Goal: Information Seeking & Learning: Learn about a topic

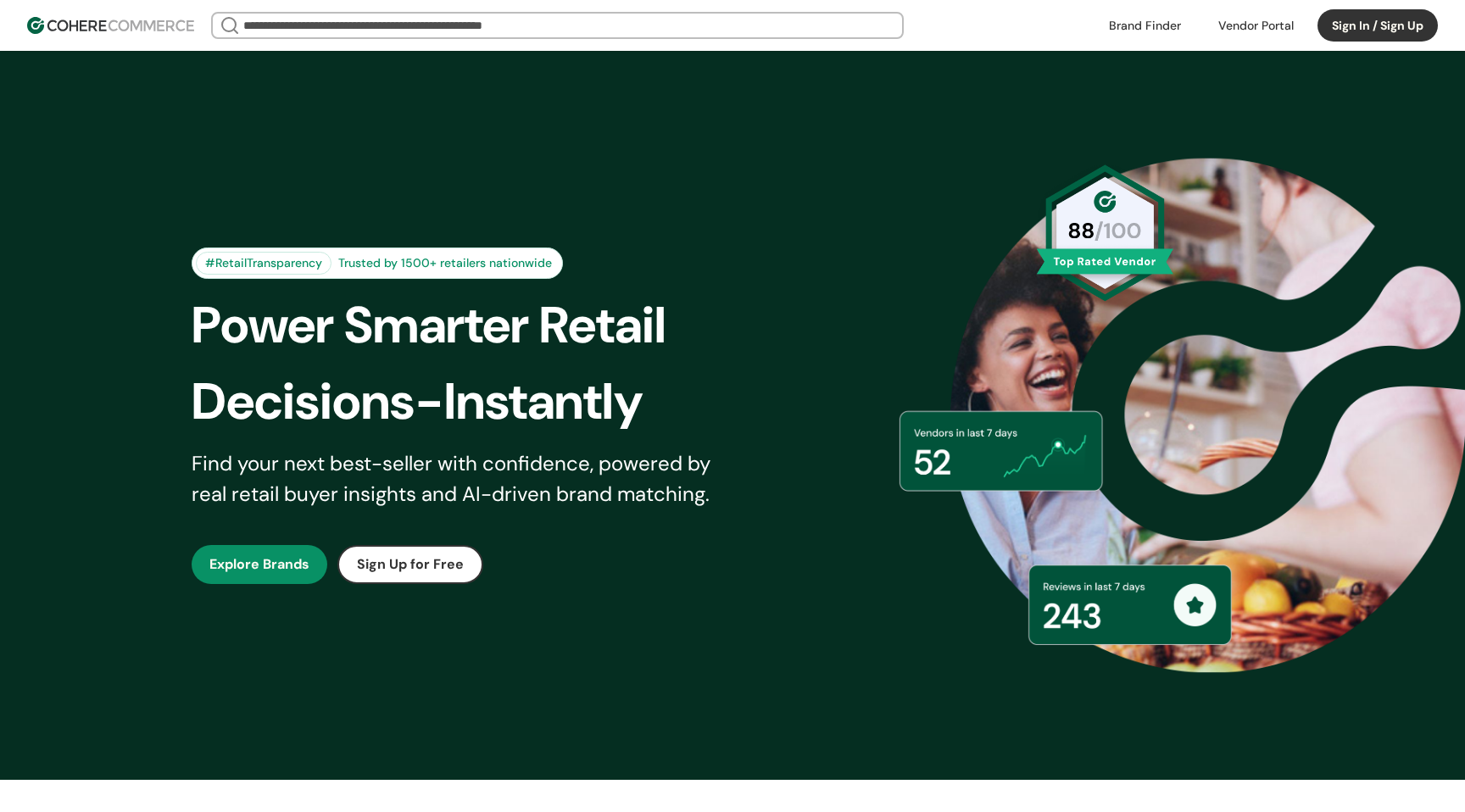
click at [264, 564] on link "button" at bounding box center [259, 565] width 136 height 39
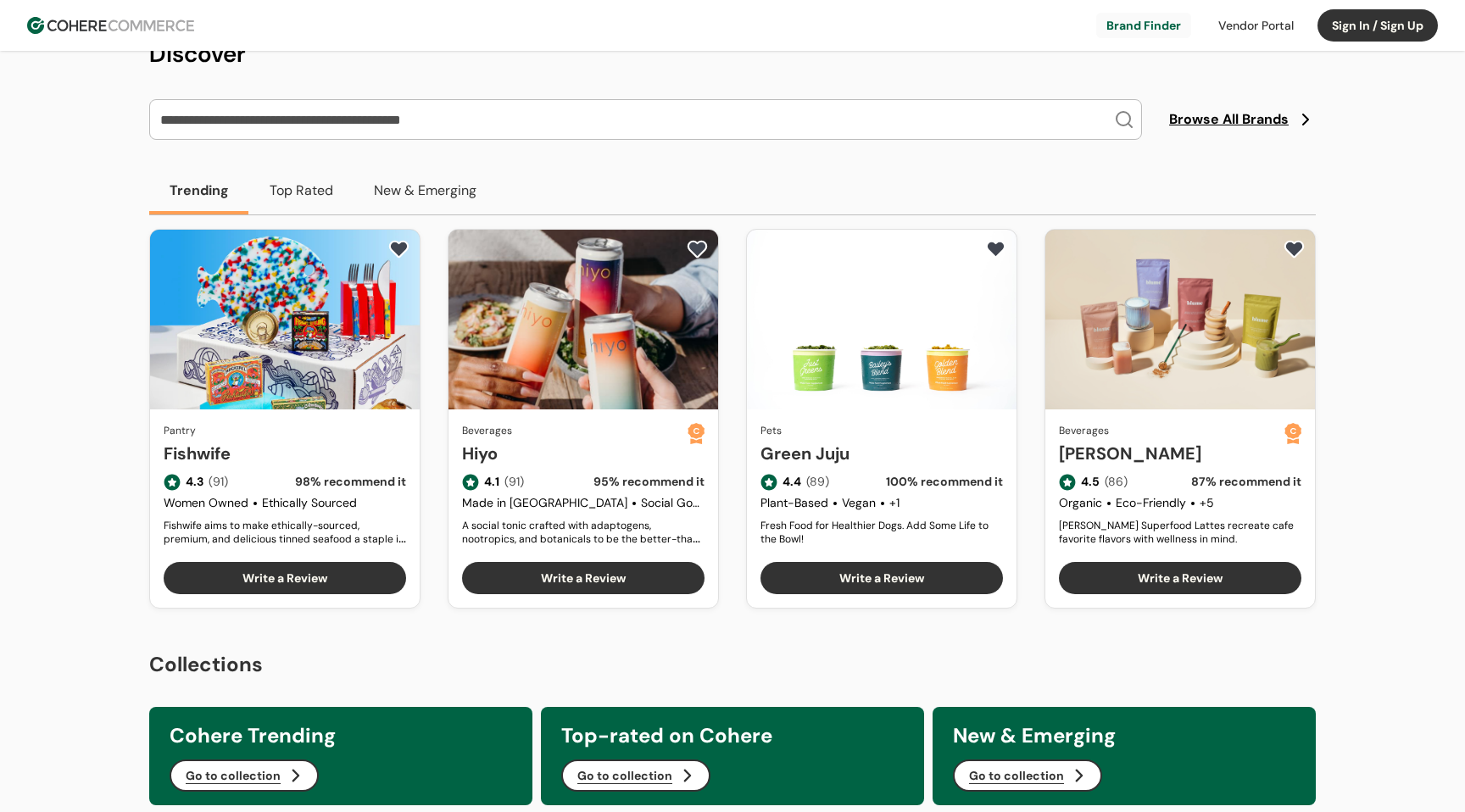
scroll to position [99, 0]
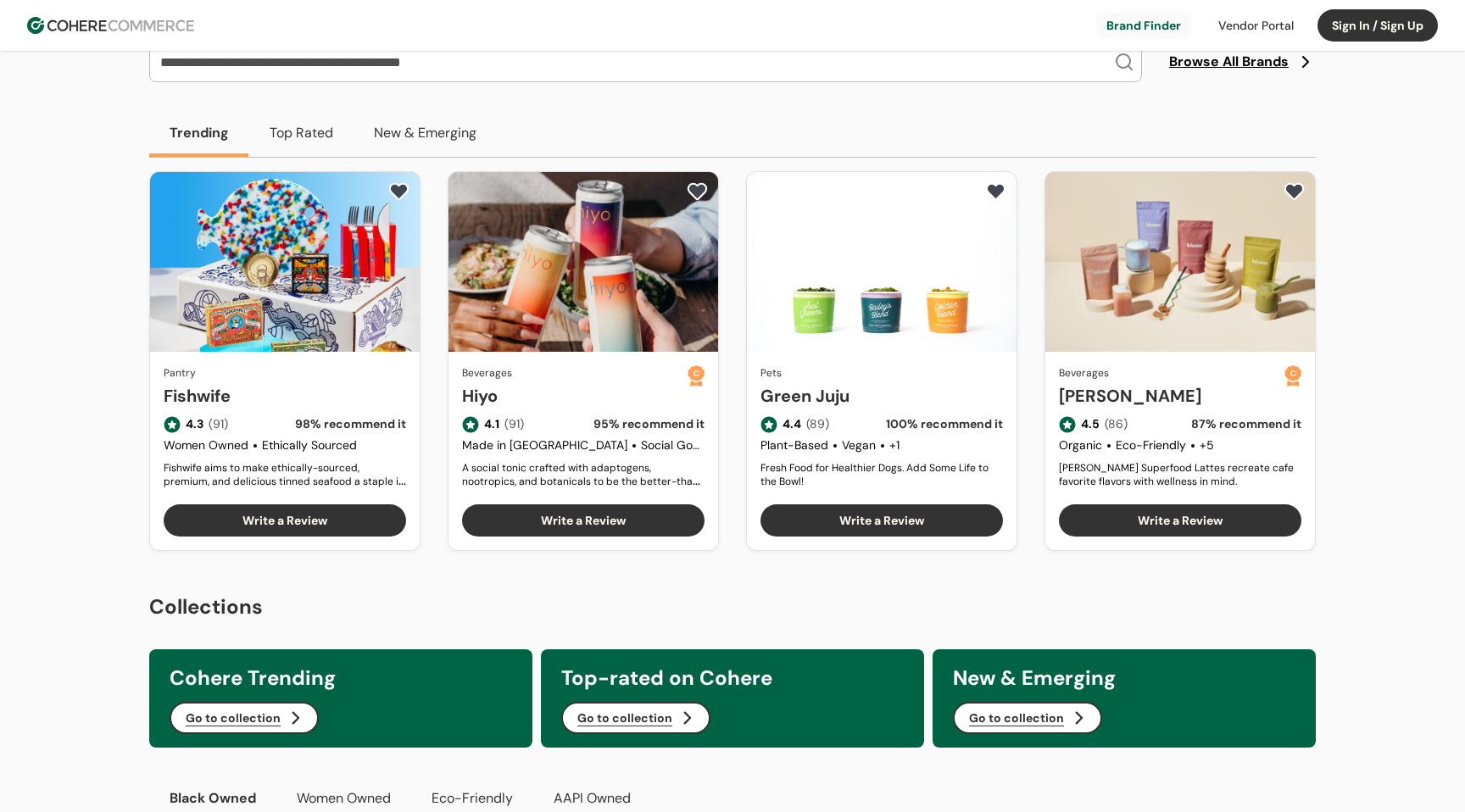
click at [307, 145] on button "Top Rated" at bounding box center [301, 132] width 105 height 47
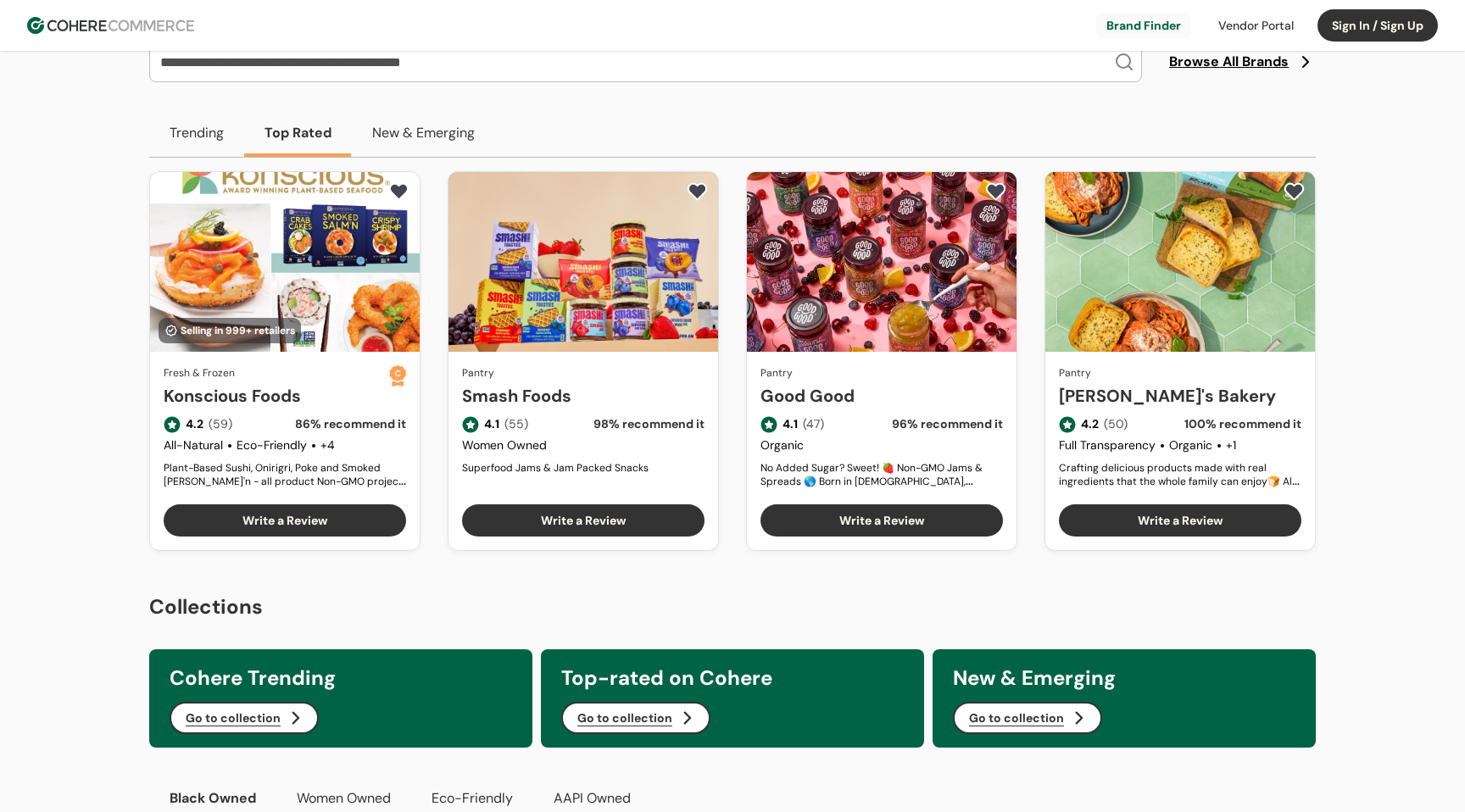
click at [411, 130] on button "New & Emerging" at bounding box center [423, 132] width 143 height 47
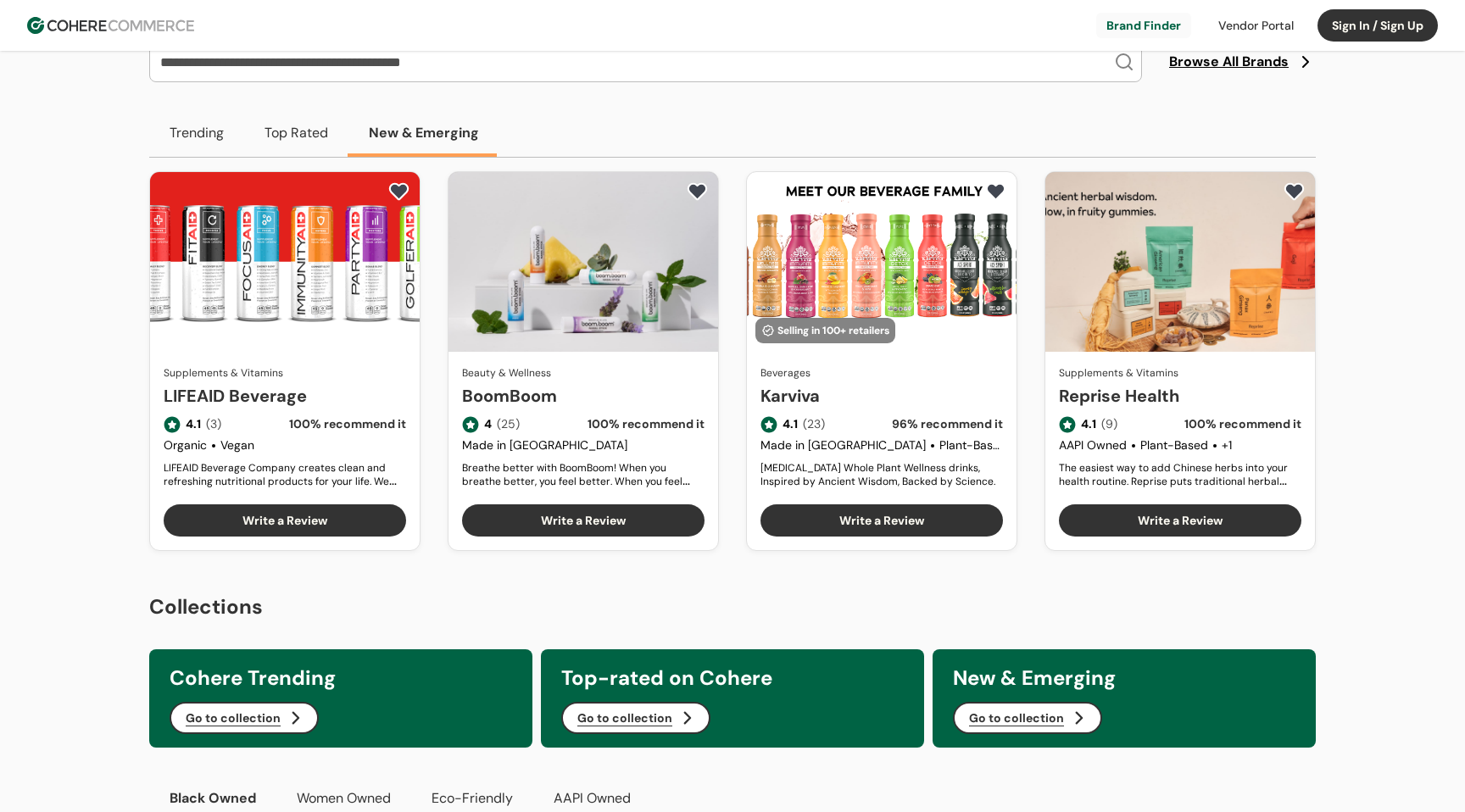
click at [294, 139] on button "Top Rated" at bounding box center [296, 132] width 105 height 47
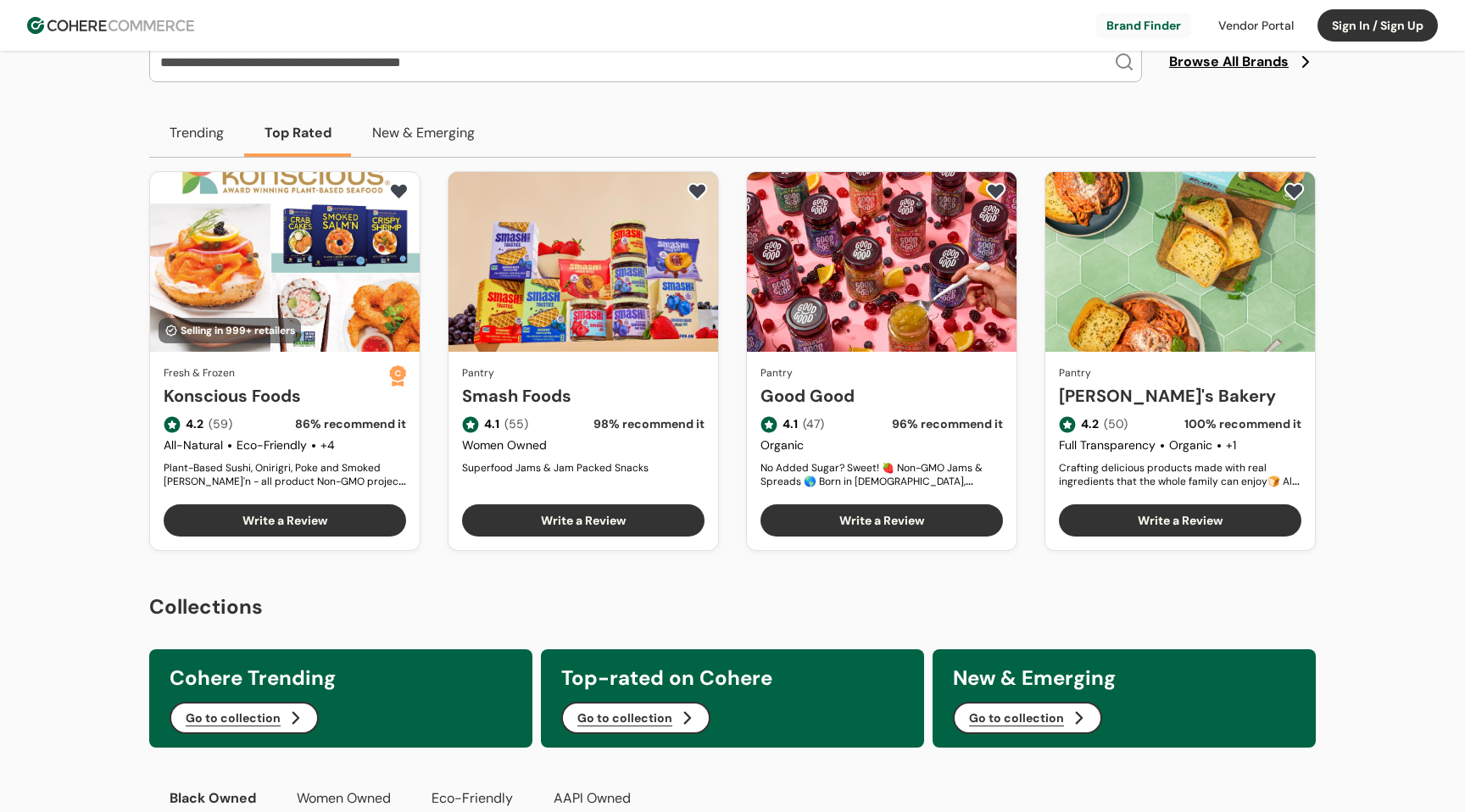
click at [418, 141] on button "New & Emerging" at bounding box center [423, 132] width 143 height 47
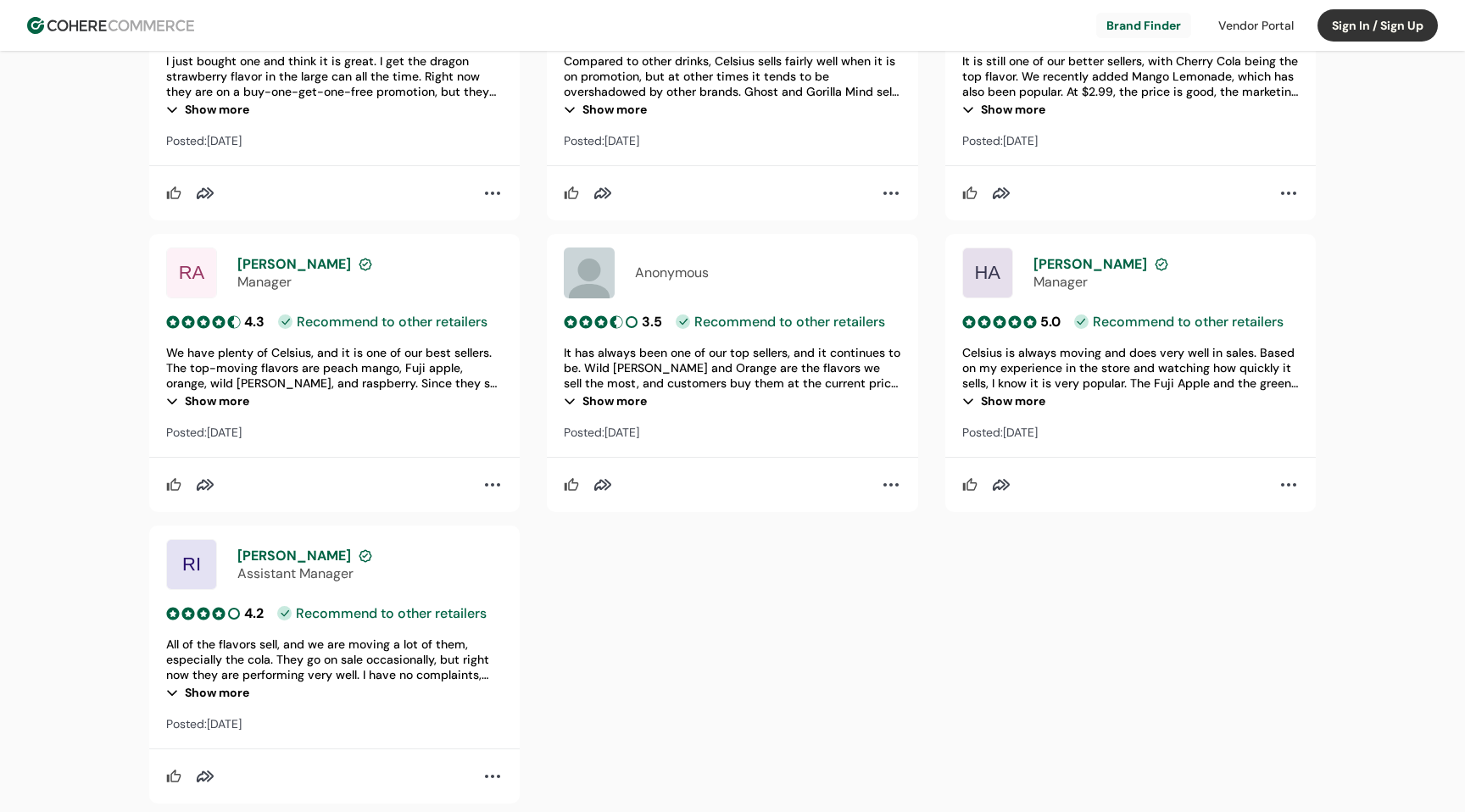
scroll to position [1916, 0]
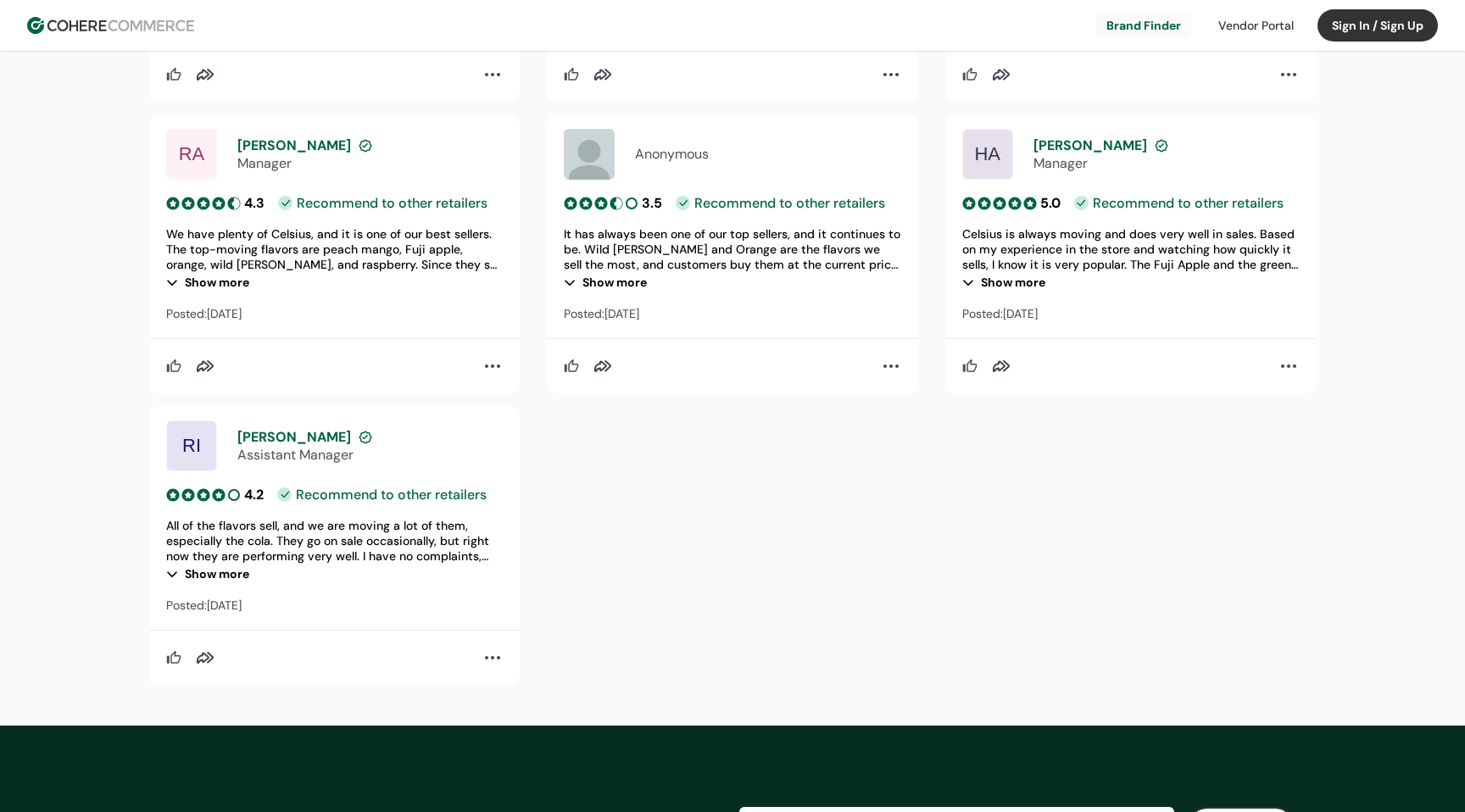
click at [208, 294] on div "4.3 • Recommend to other retailers We have plenty of Celsius, and it is one of …" at bounding box center [334, 258] width 337 height 131
click at [202, 282] on div "Show more" at bounding box center [334, 282] width 337 height 21
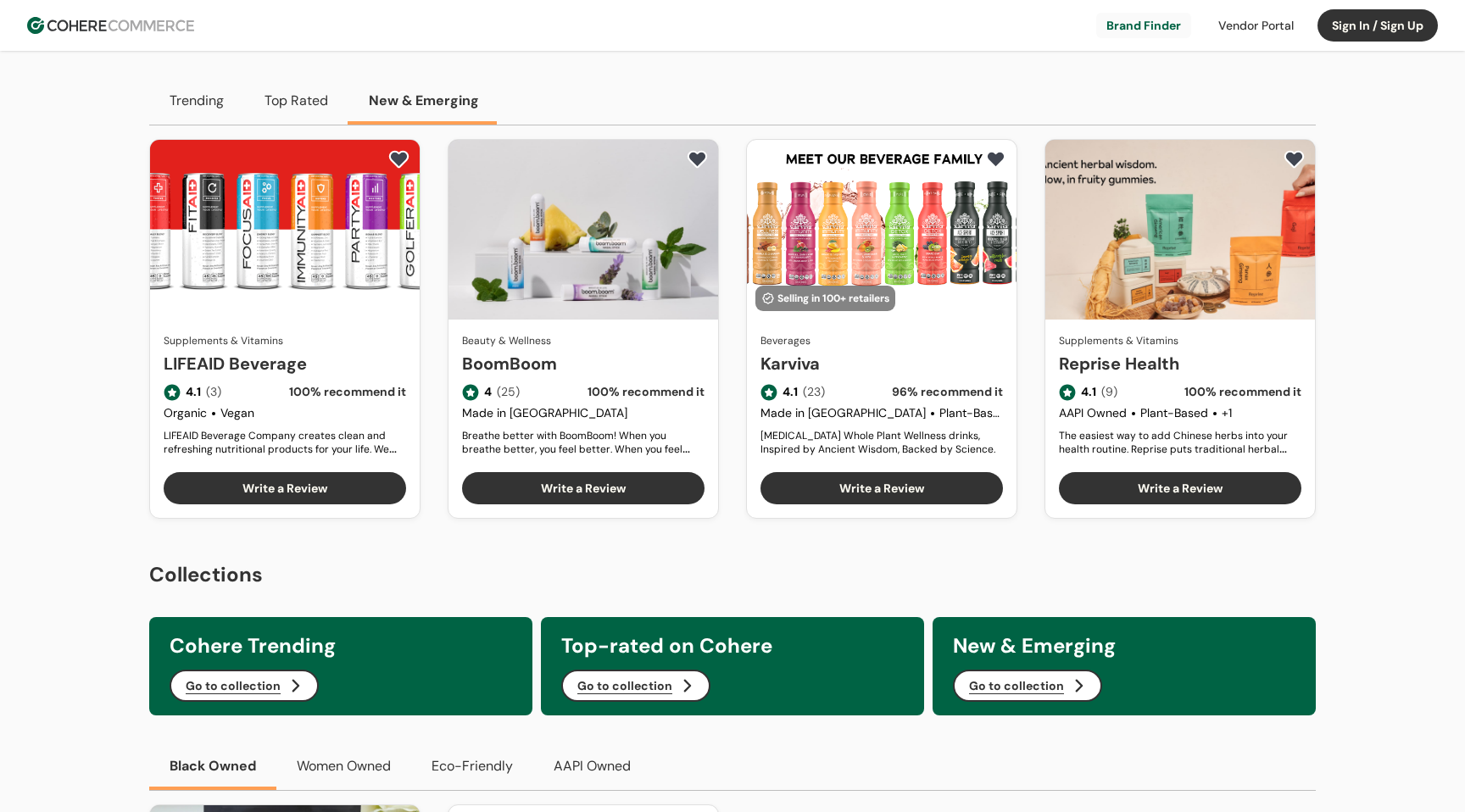
scroll to position [0, 0]
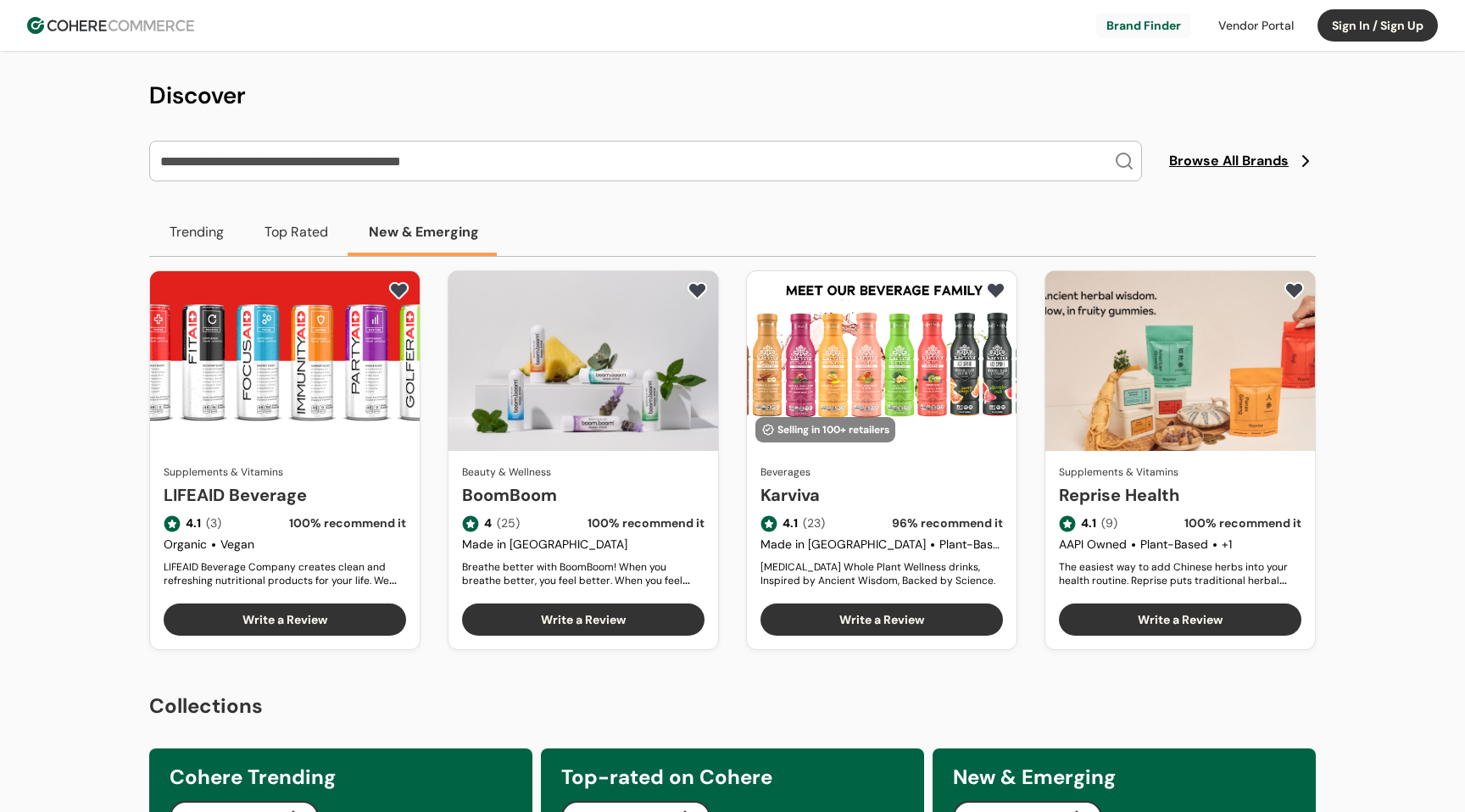
click at [1134, 26] on link at bounding box center [1143, 25] width 95 height 25
click at [1285, 21] on div at bounding box center [1255, 25] width 96 height 25
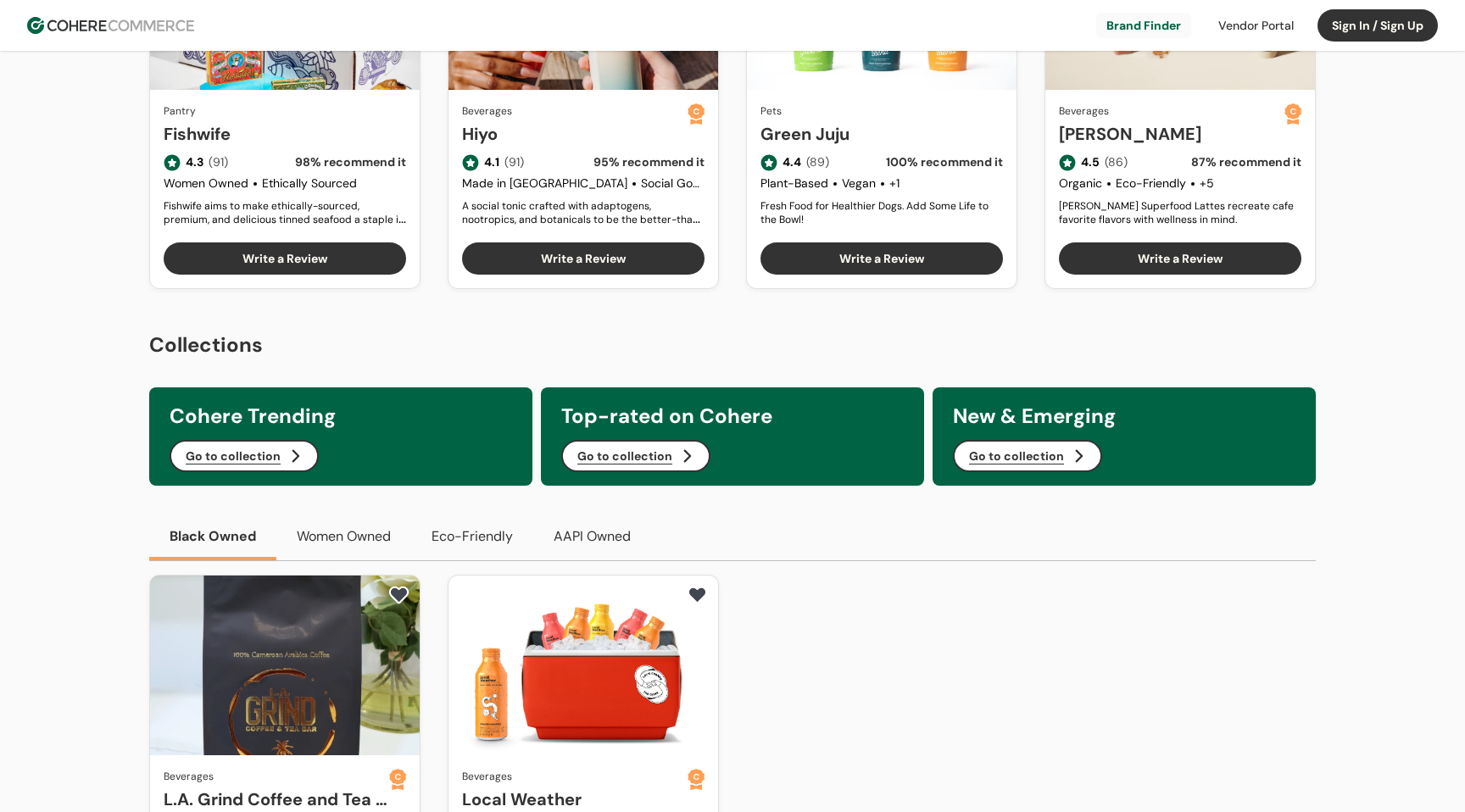
scroll to position [800, 0]
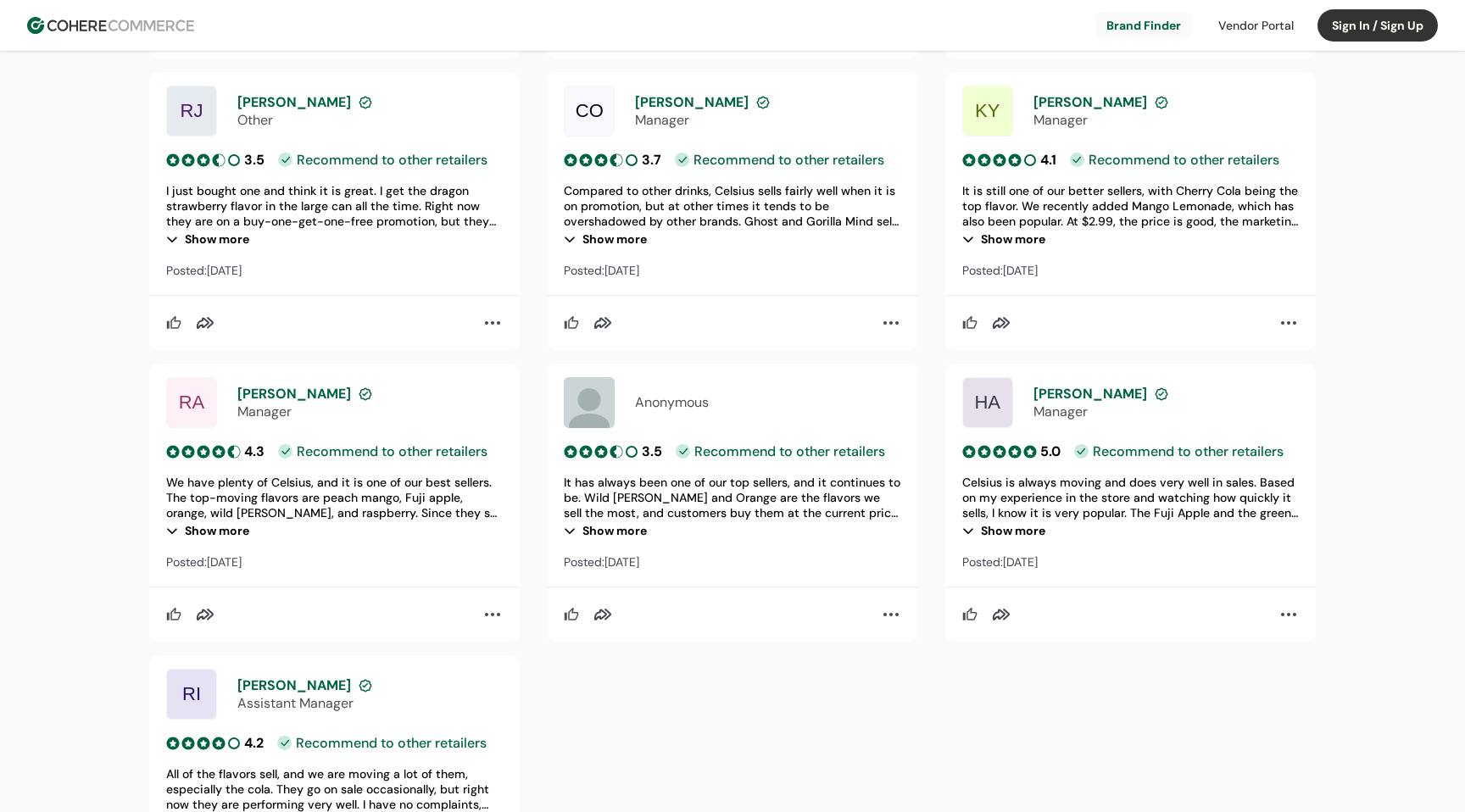
click at [857, 441] on div "3.5 • Recommend to other retailers" at bounding box center [732, 451] width 337 height 20
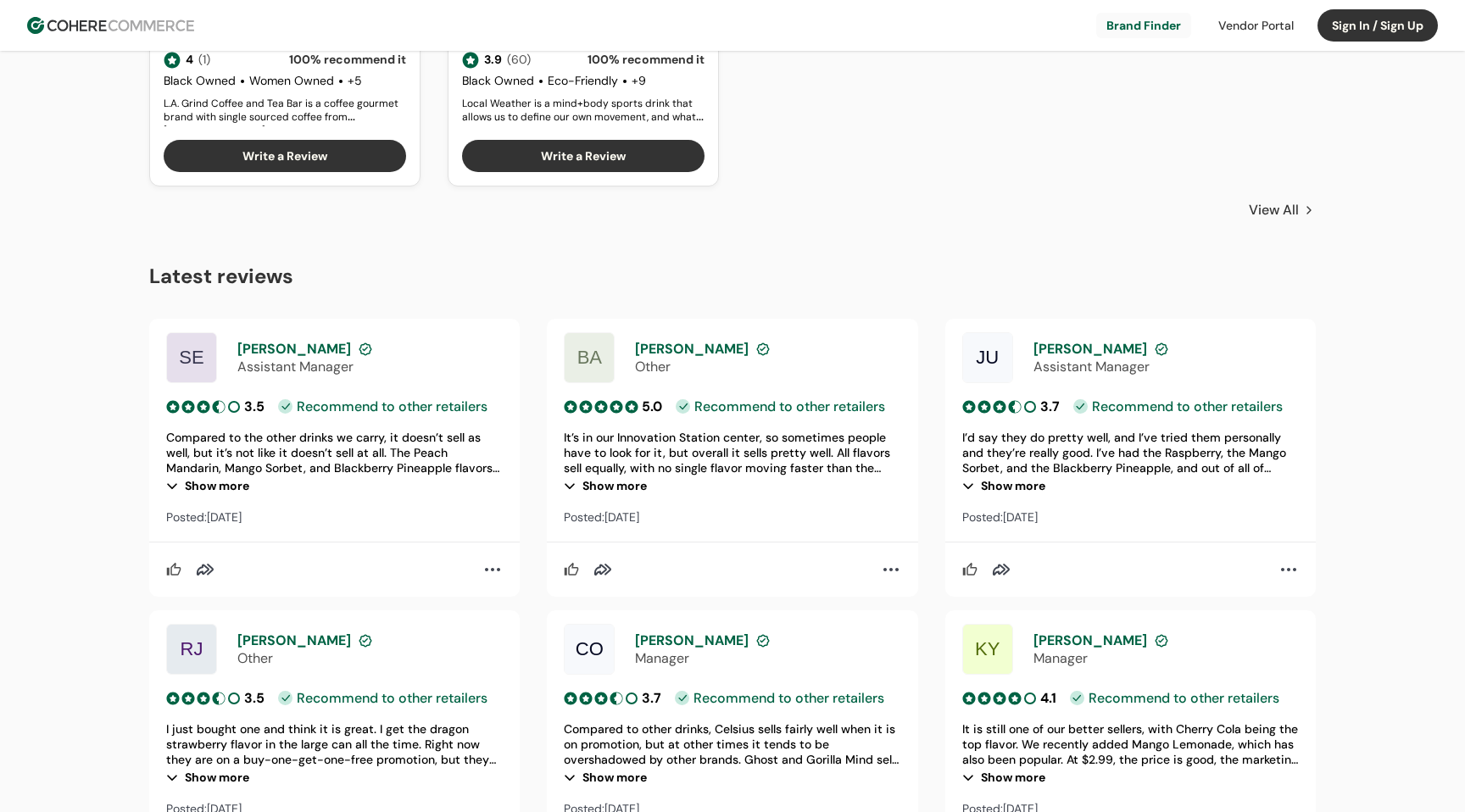
click at [857, 440] on div "It’s in our Innovation Station center, so sometimes people have to look for it,…" at bounding box center [732, 452] width 337 height 46
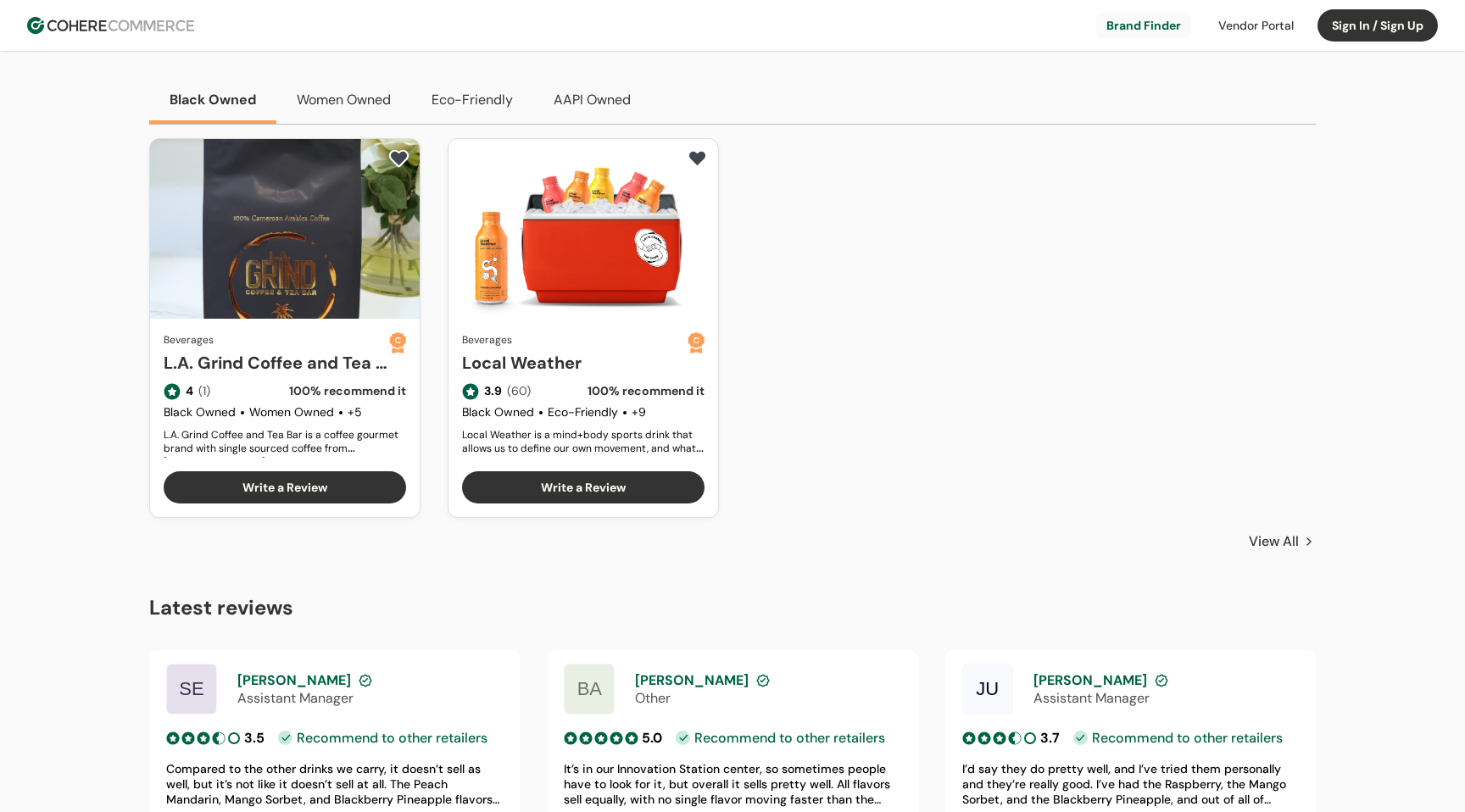
scroll to position [1032, 0]
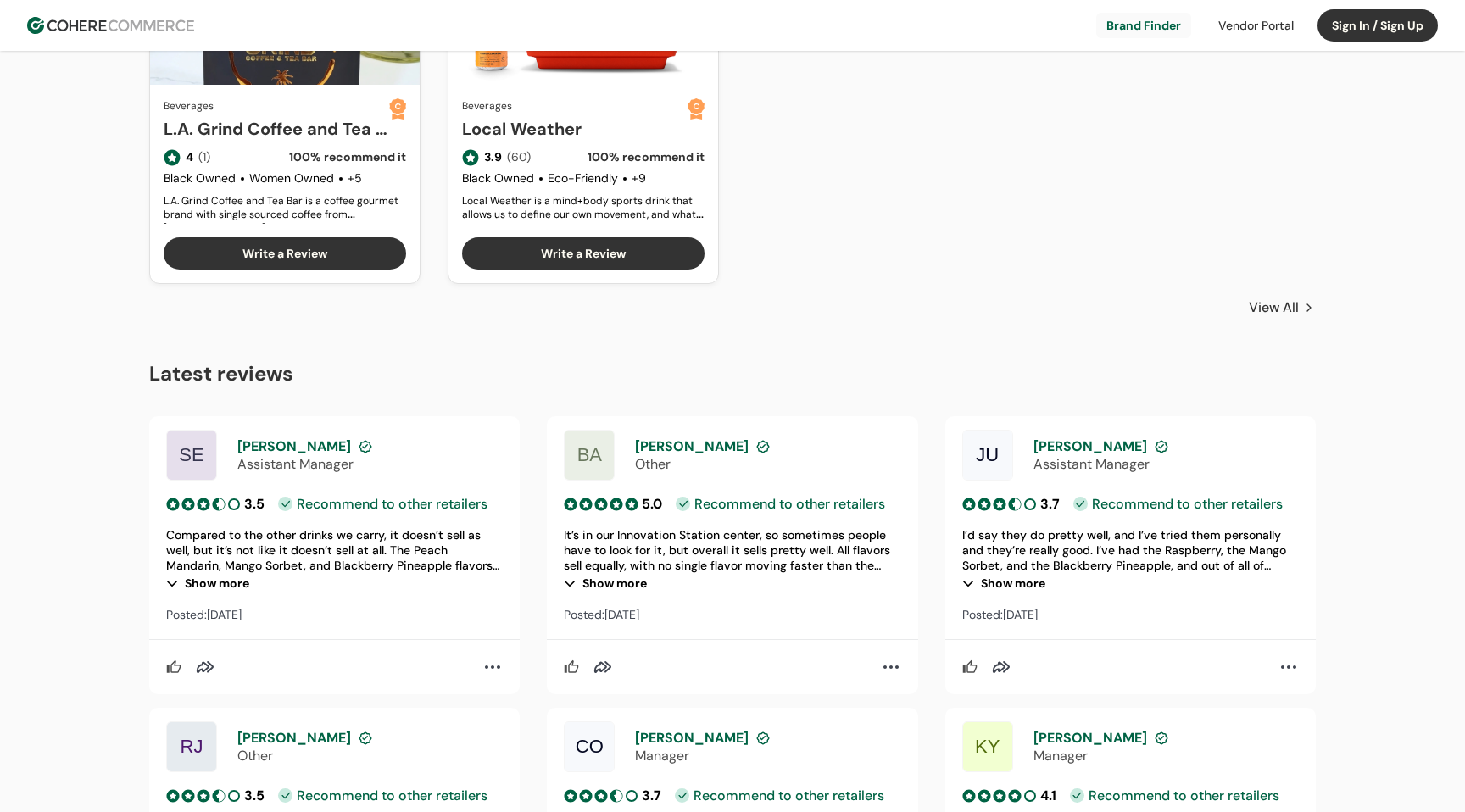
click at [1289, 310] on link "View All" at bounding box center [1282, 307] width 67 height 21
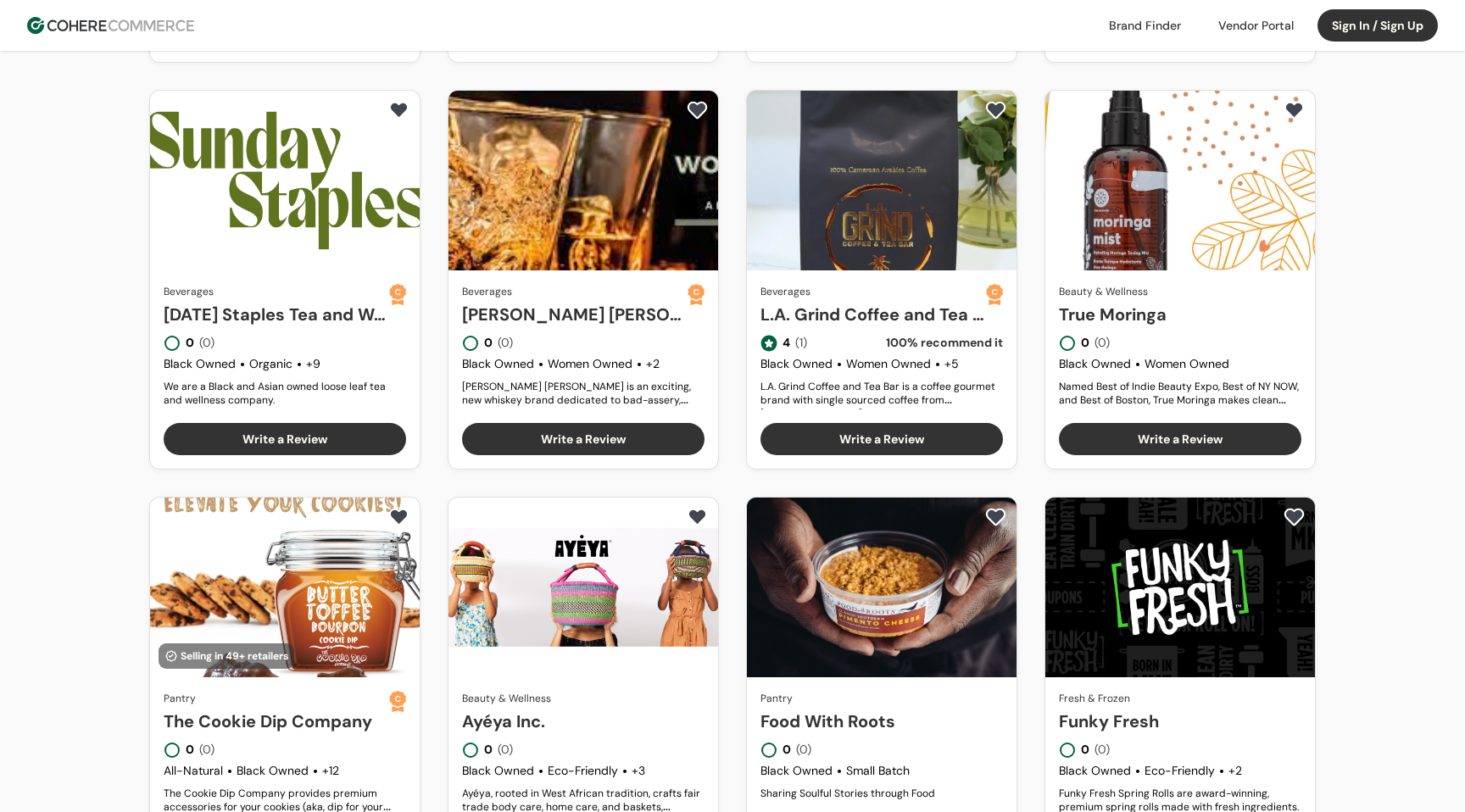
scroll to position [784, 0]
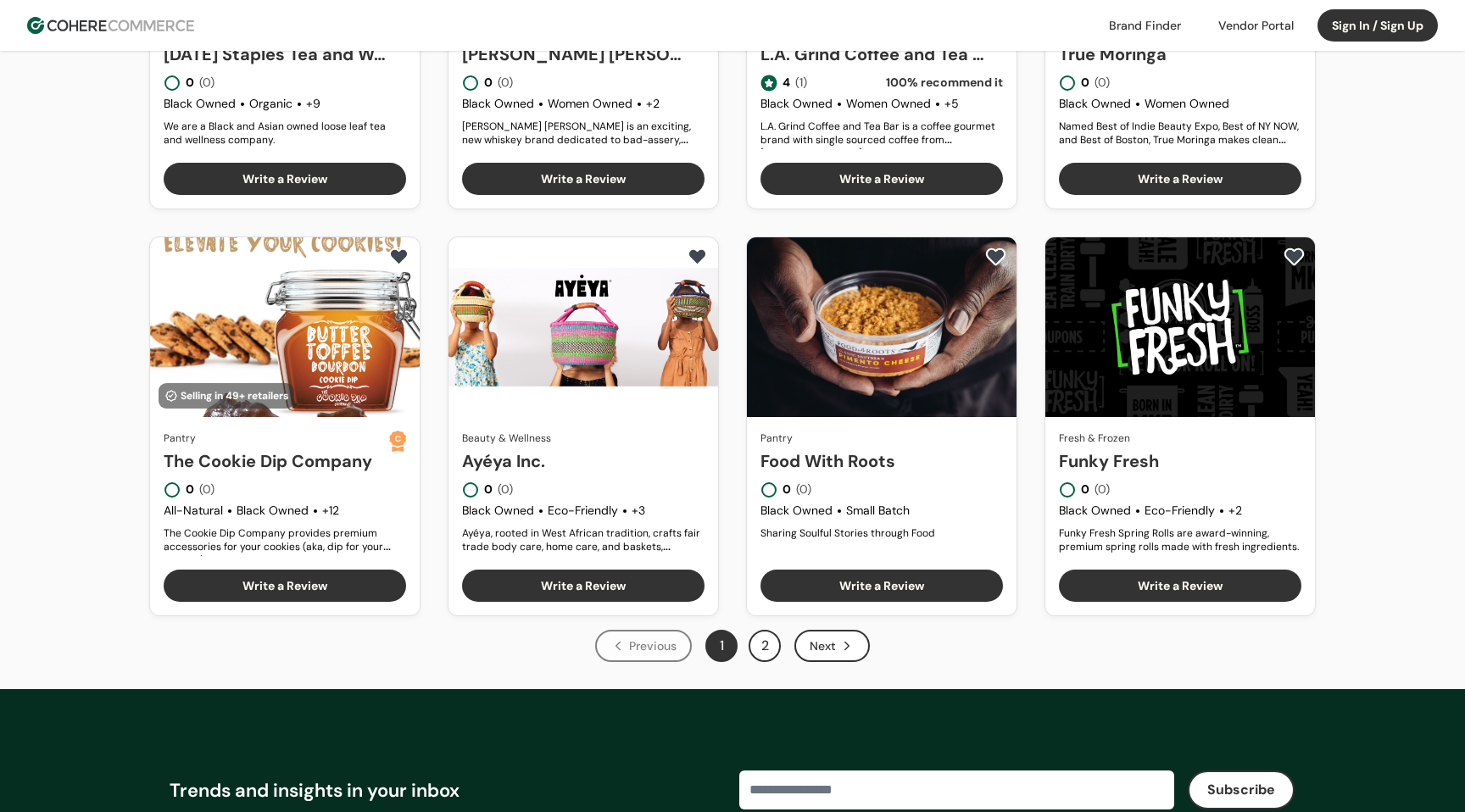
click at [764, 643] on button "2" at bounding box center [765, 646] width 32 height 32
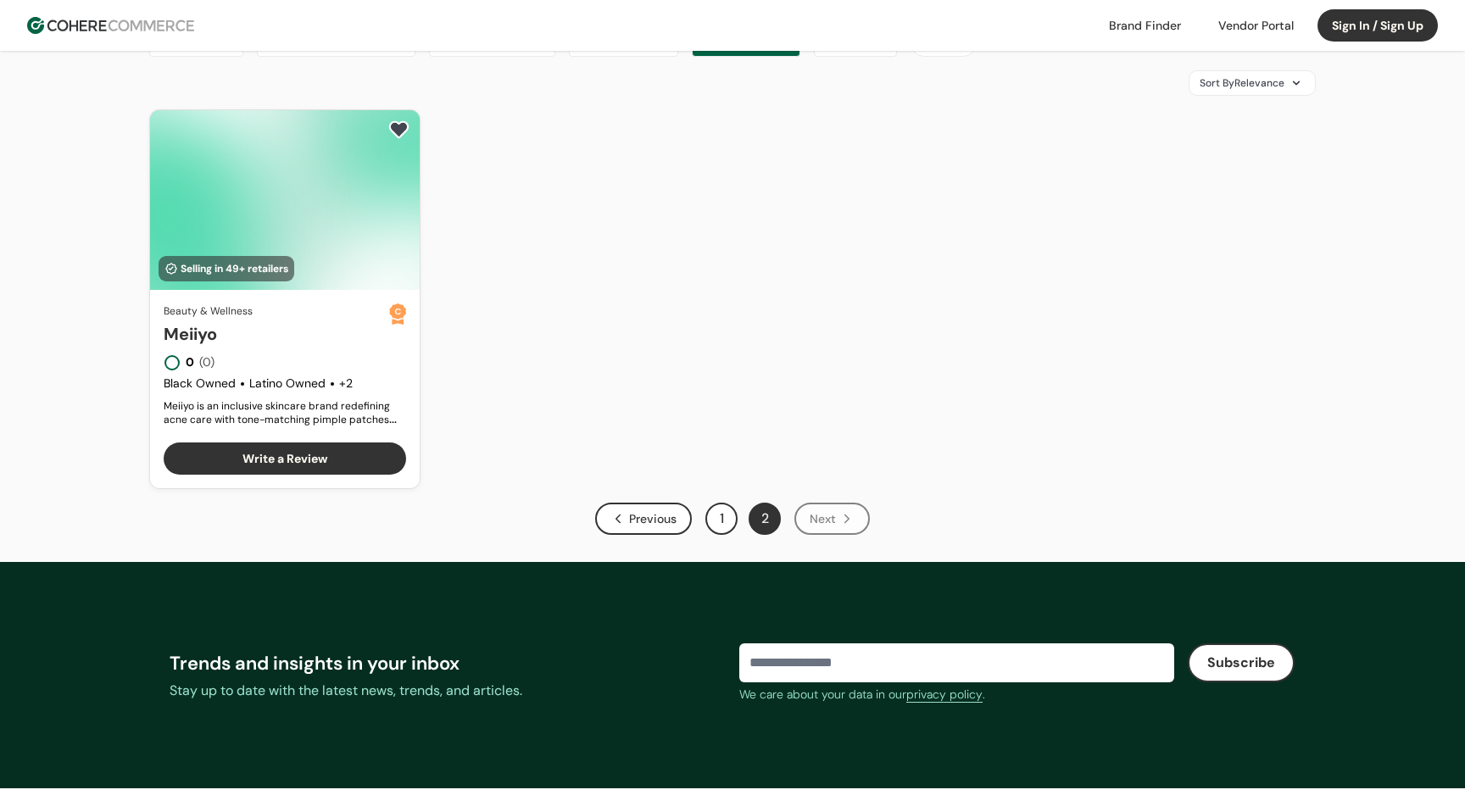
scroll to position [13, 0]
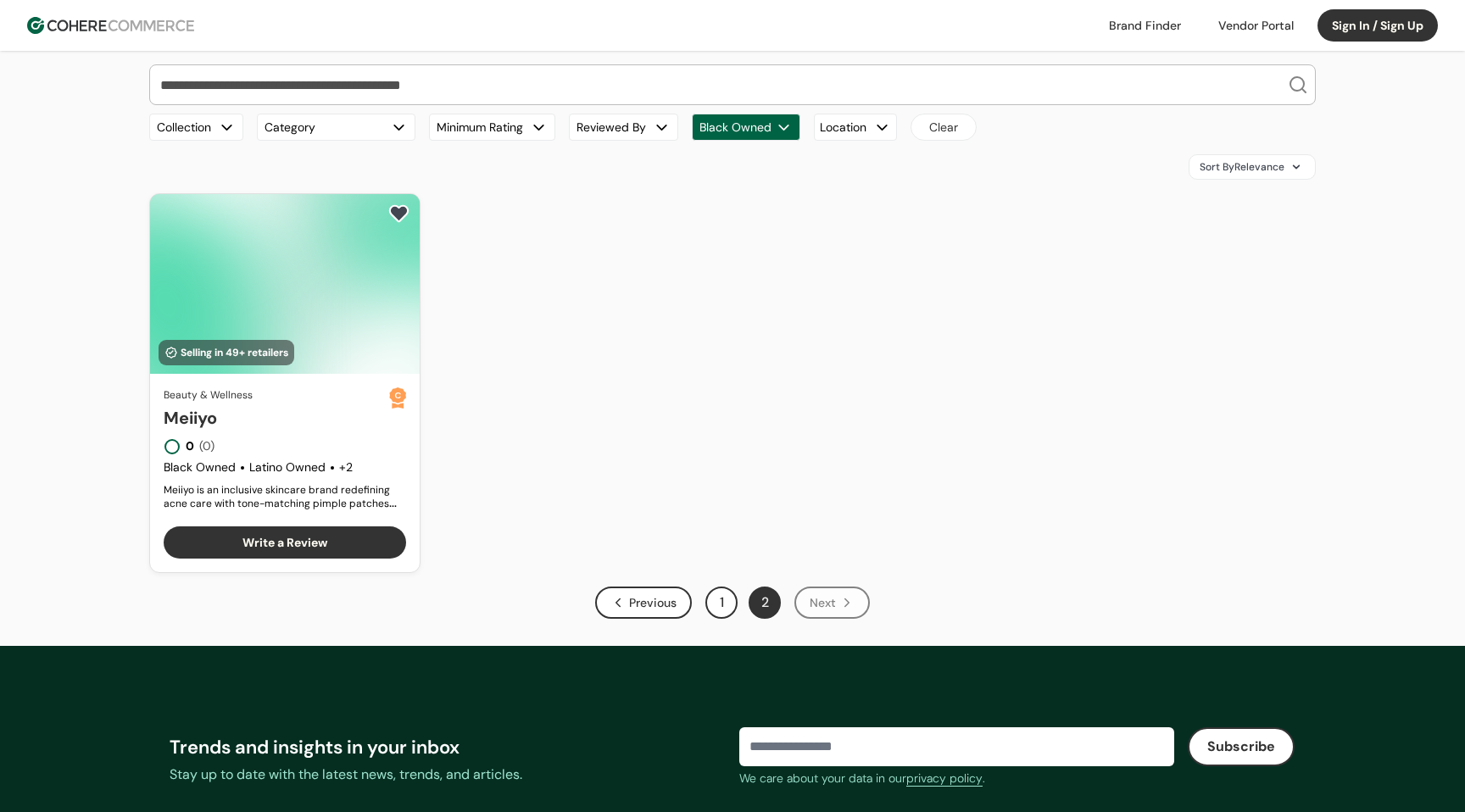
click at [724, 605] on button "1" at bounding box center [722, 603] width 32 height 32
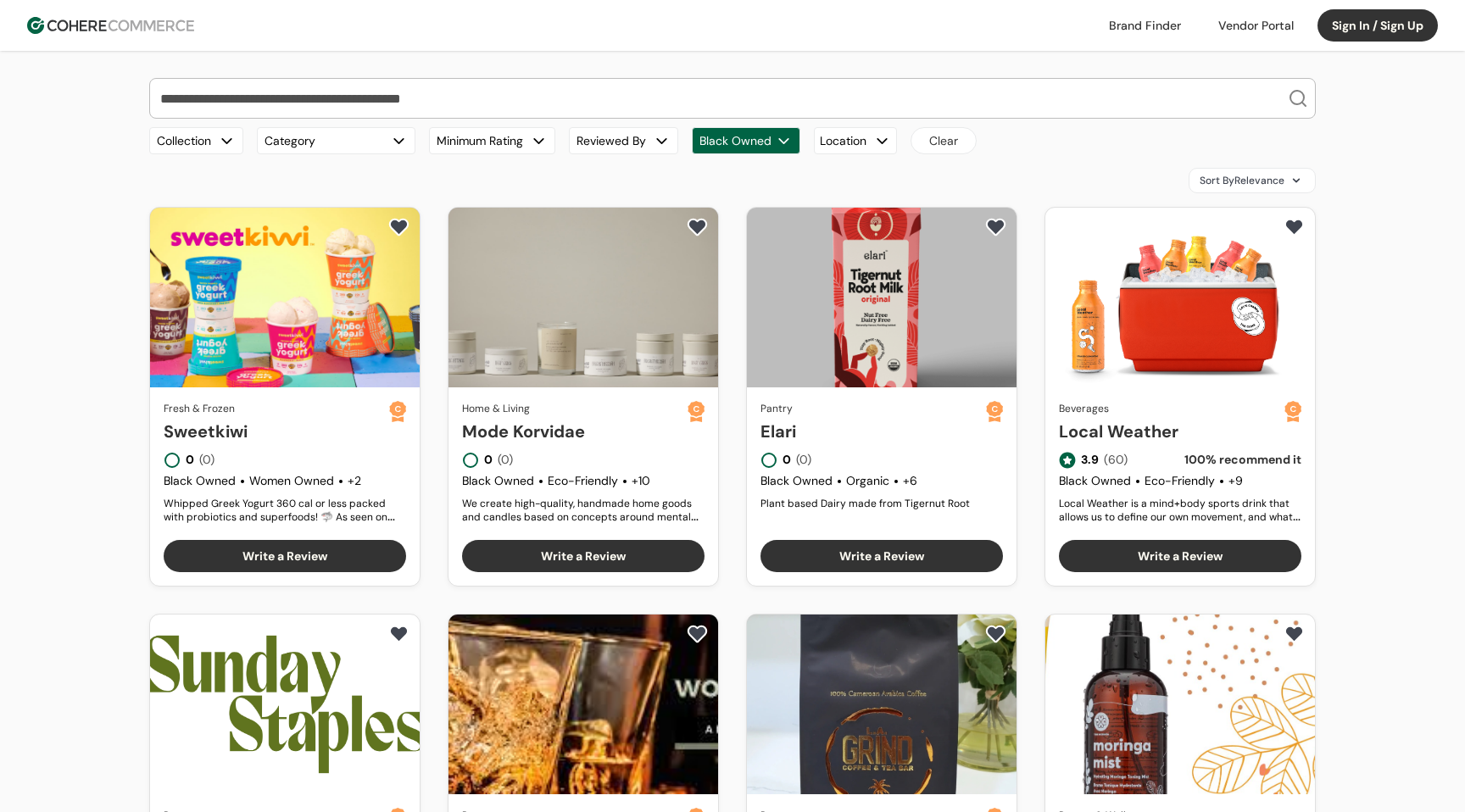
click at [1146, 29] on link at bounding box center [1144, 25] width 92 height 25
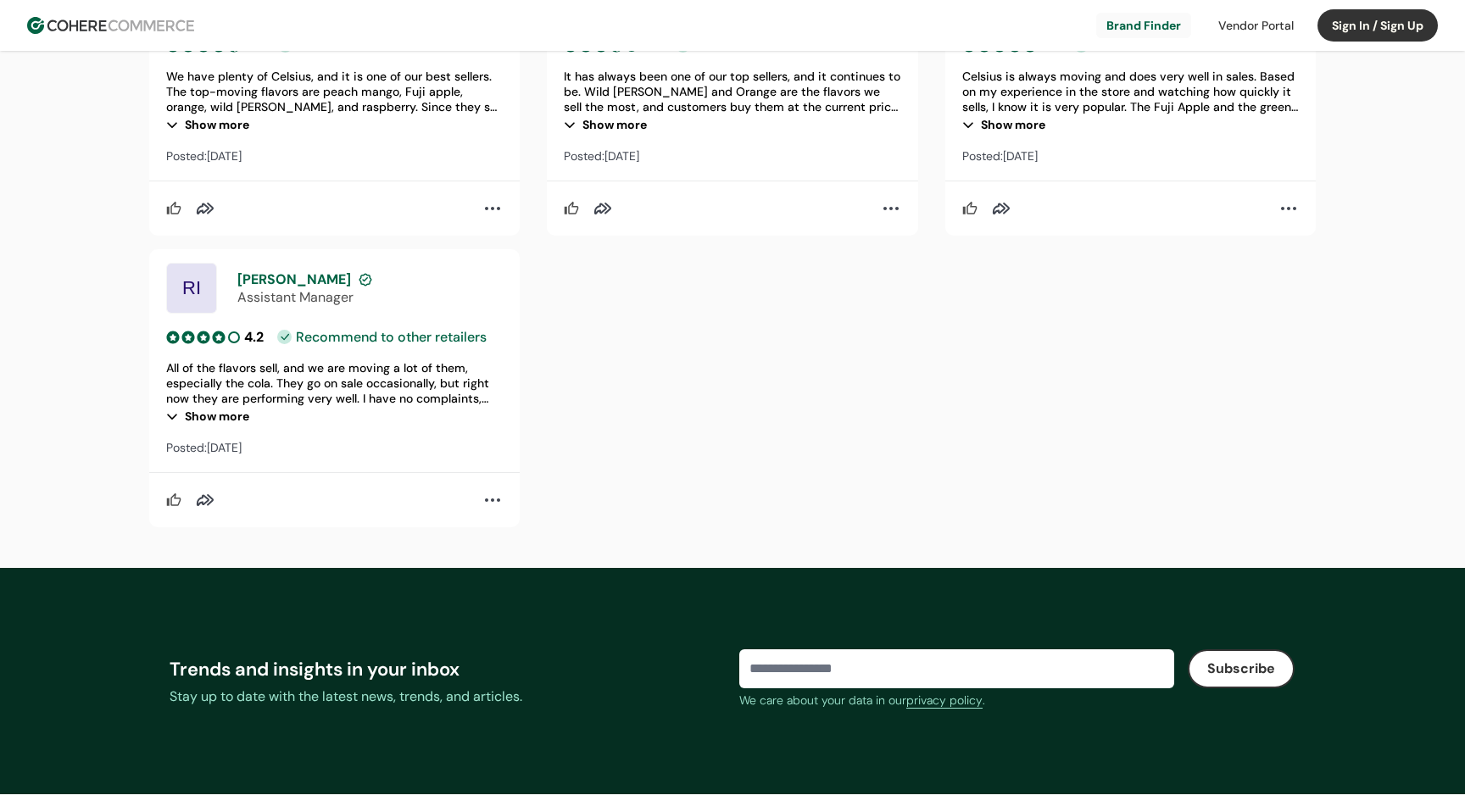
scroll to position [2400, 0]
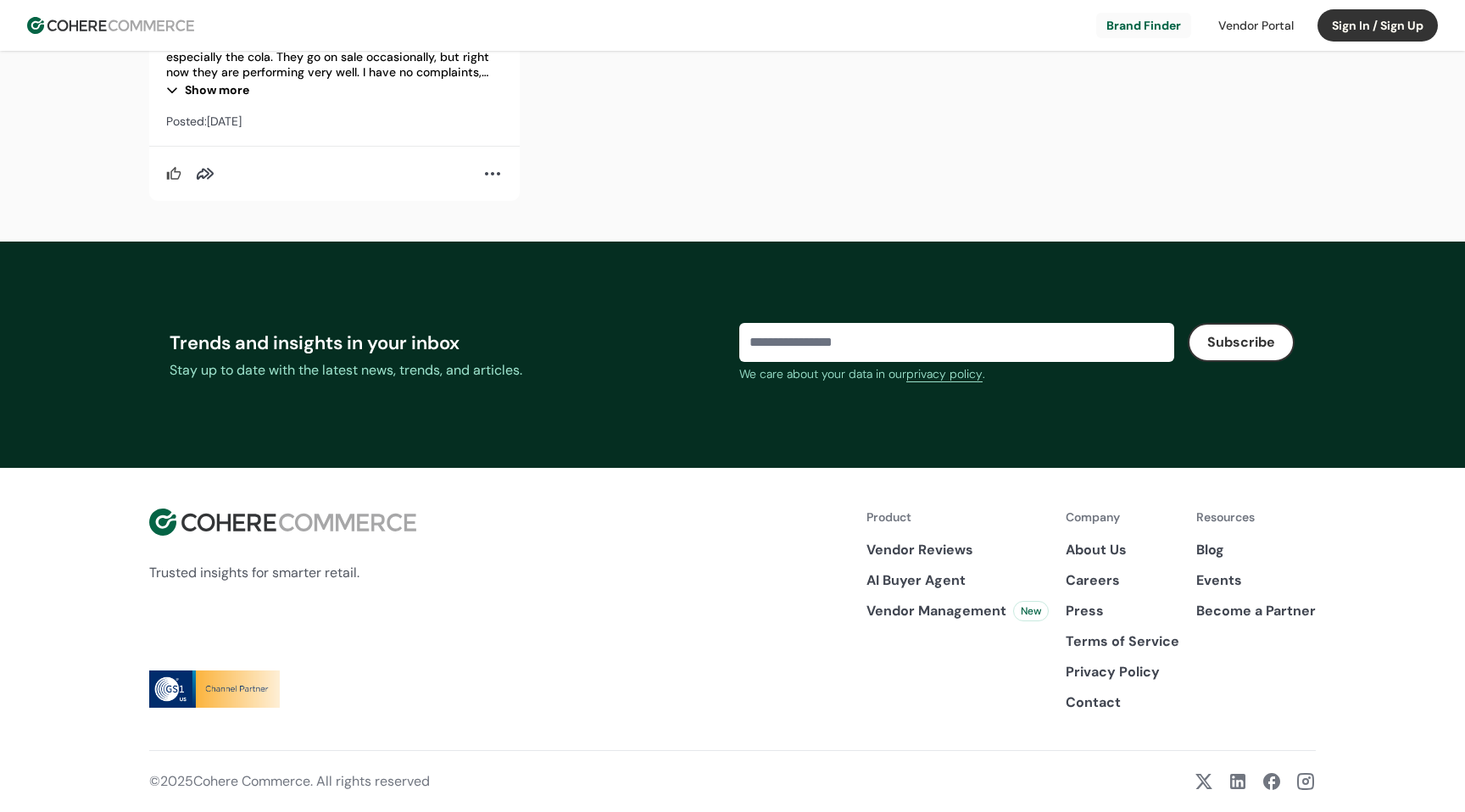
click at [929, 578] on link "AI Buyer Agent" at bounding box center [958, 581] width 182 height 21
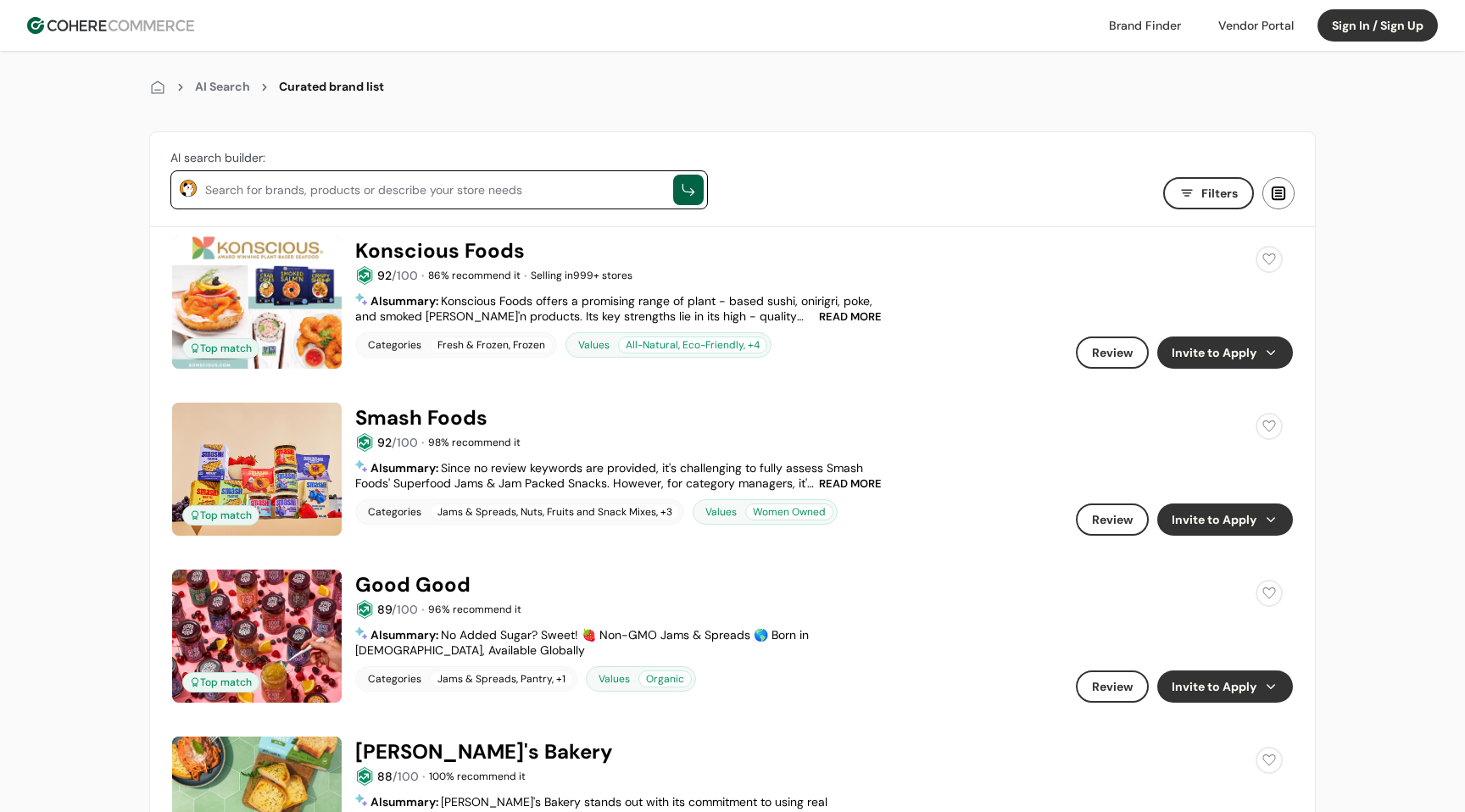
click at [524, 188] on textarea at bounding box center [435, 188] width 459 height 21
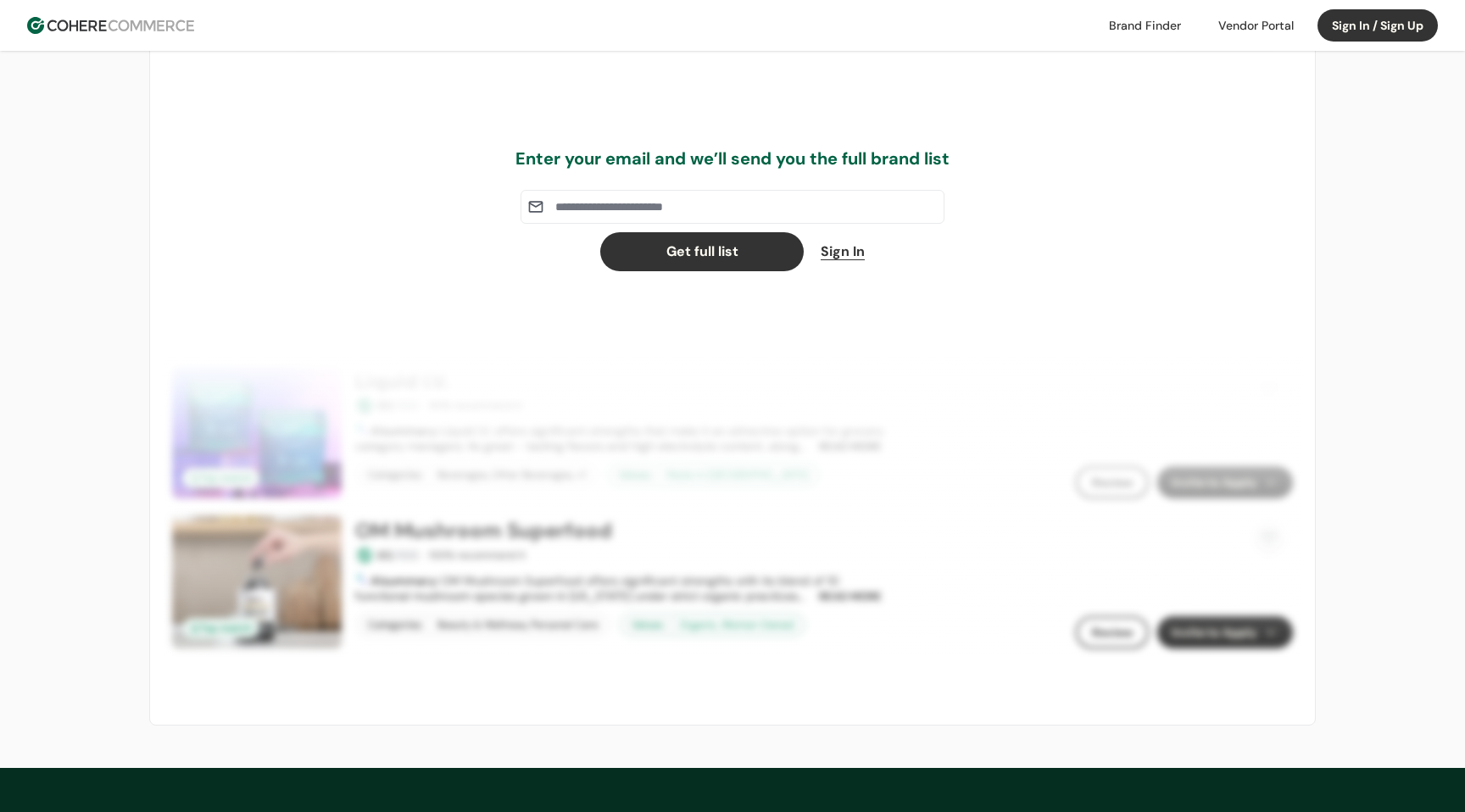
scroll to position [1717, 0]
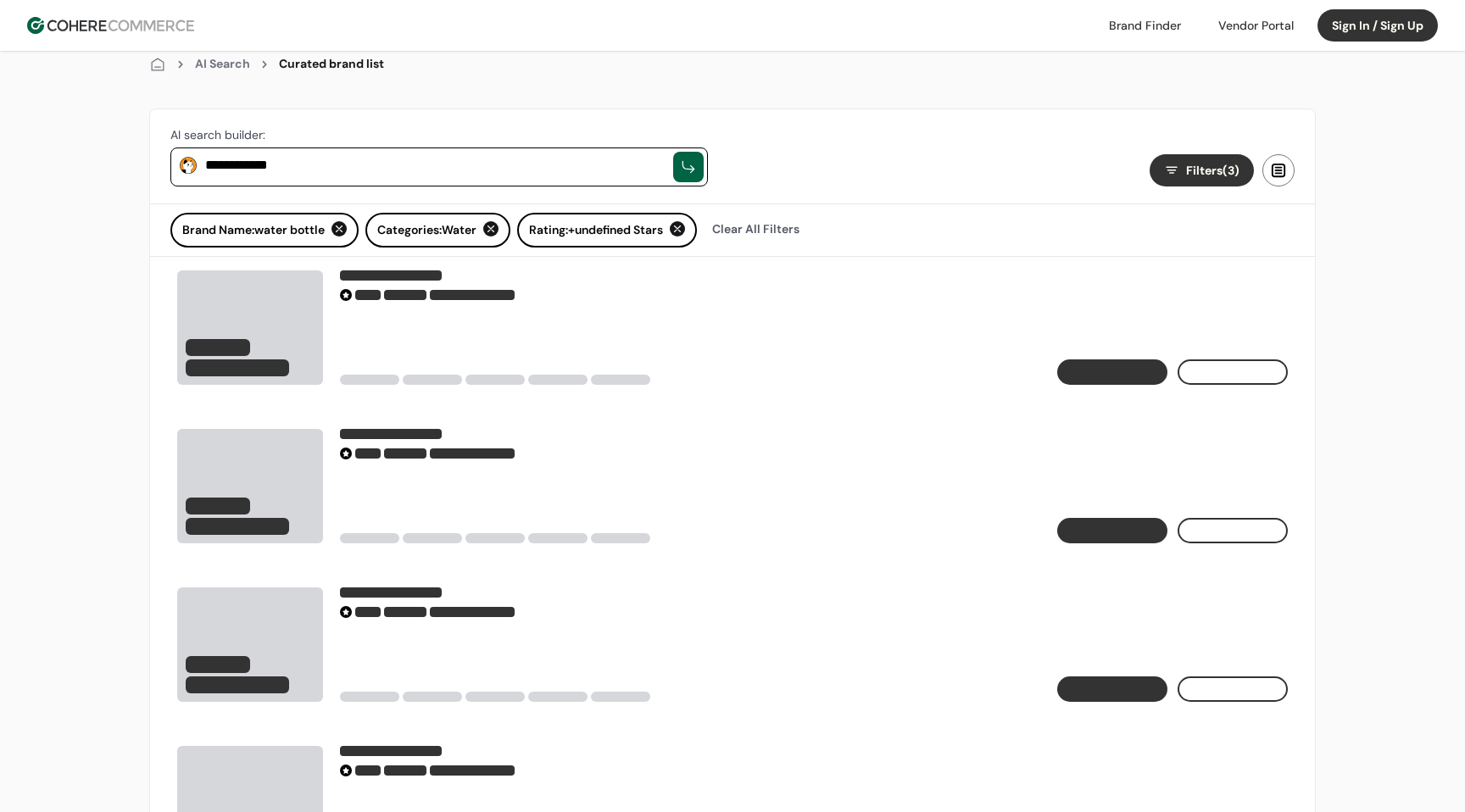
scroll to position [32, 0]
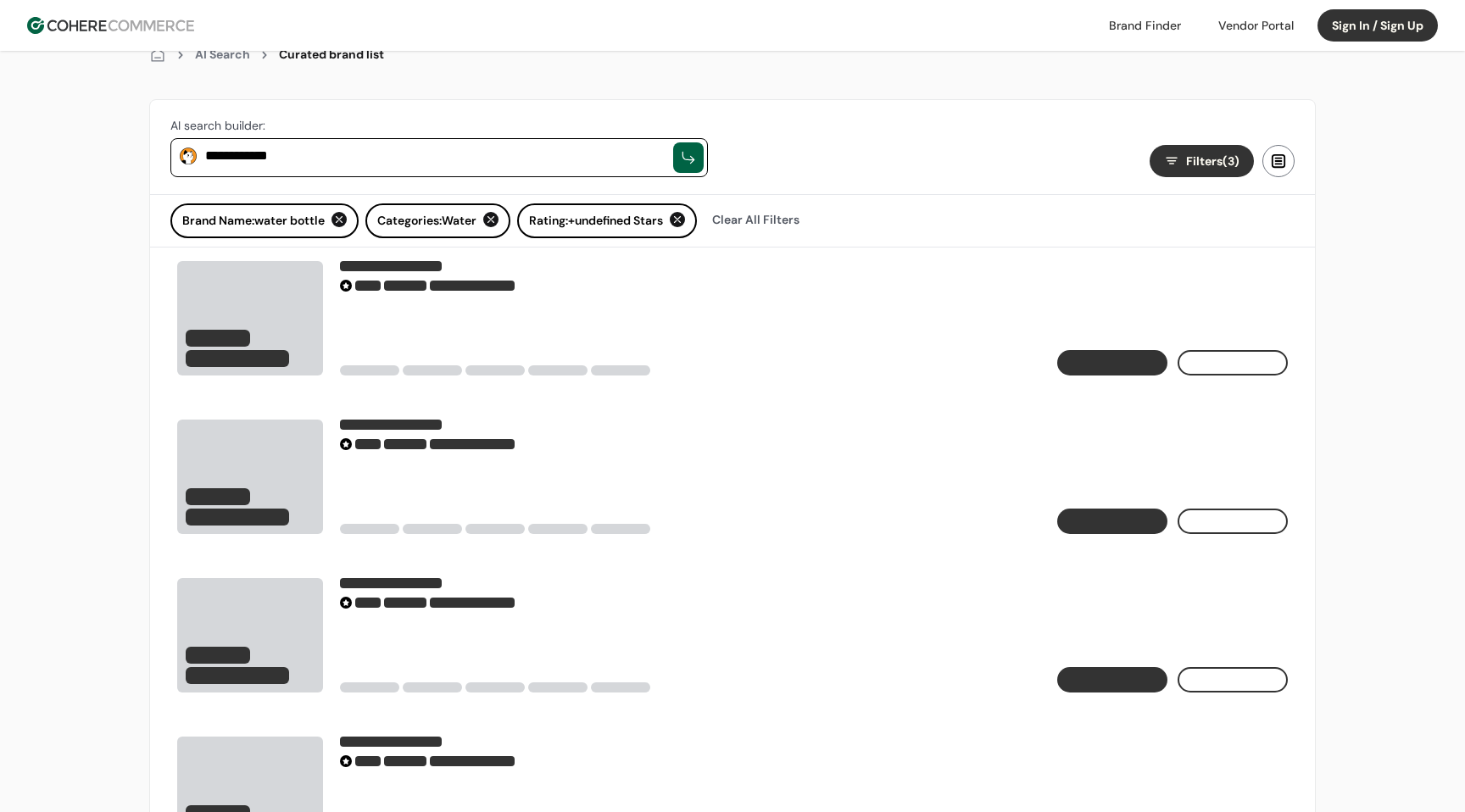
type textarea "**********"
click at [498, 219] on div at bounding box center [490, 219] width 15 height 15
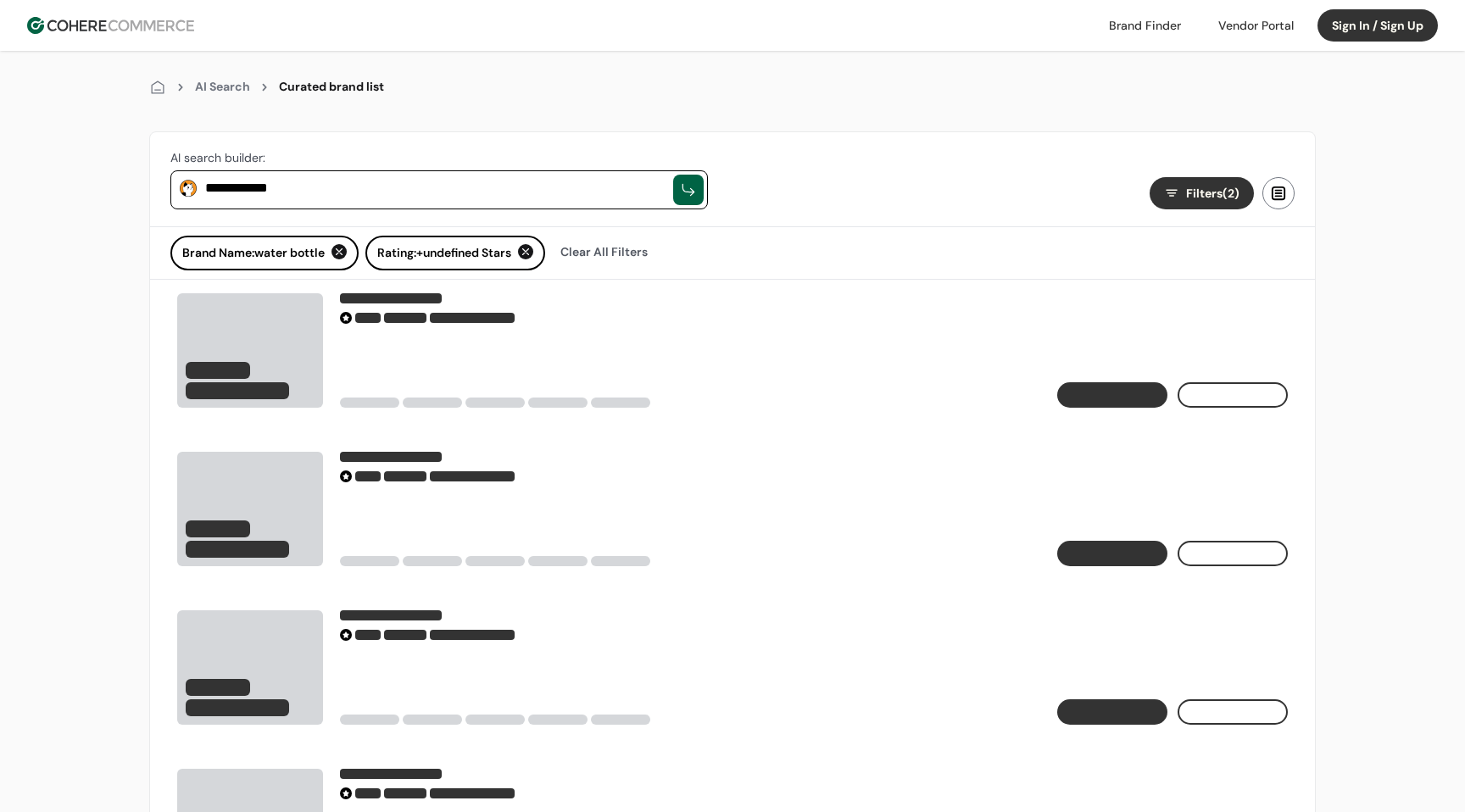
click at [346, 252] on div at bounding box center [339, 251] width 15 height 15
click at [441, 254] on div "Clear All Filters" at bounding box center [409, 252] width 105 height 32
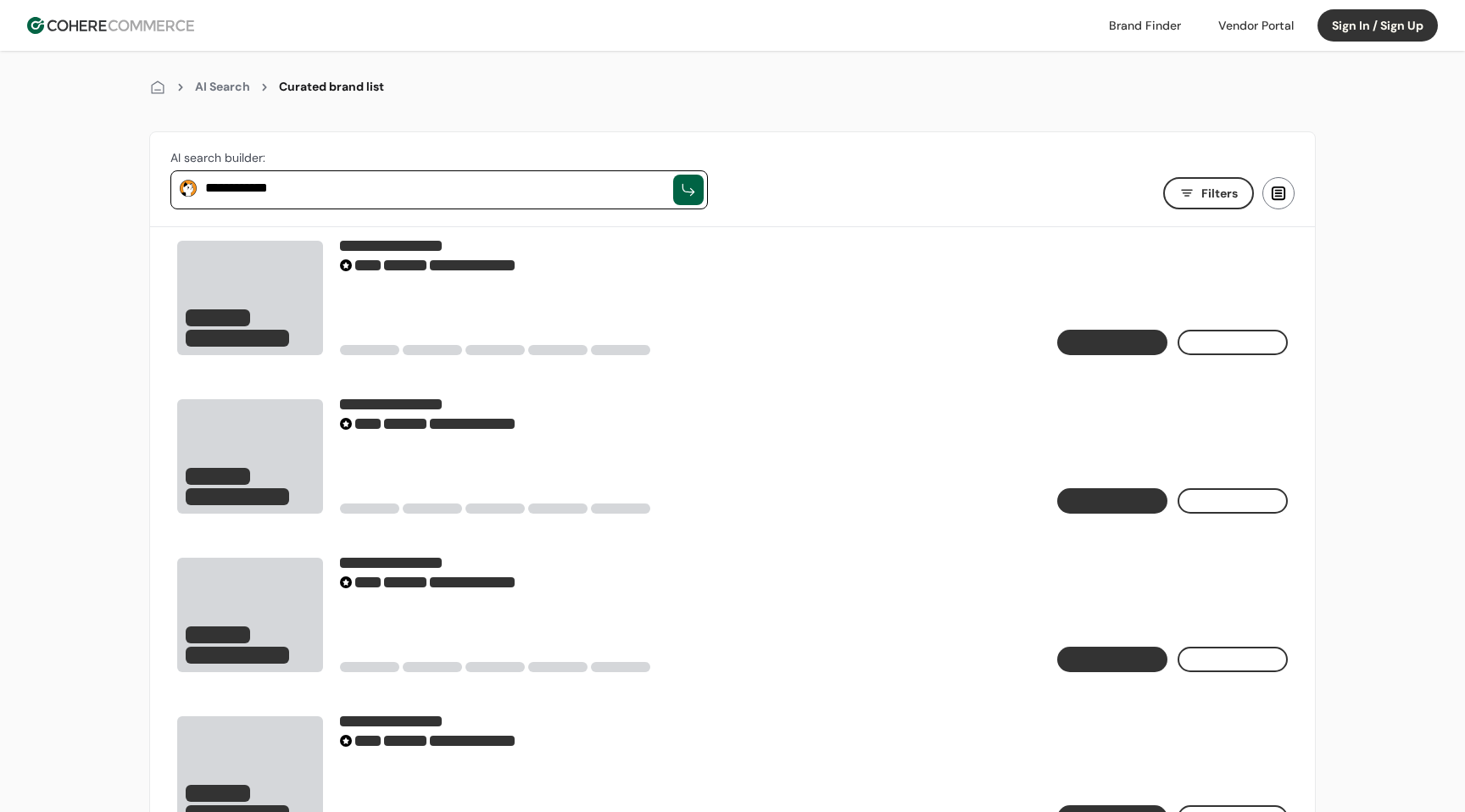
click at [442, 199] on div "**********" at bounding box center [440, 190] width 538 height 39
click at [434, 190] on textarea "**********" at bounding box center [435, 188] width 459 height 21
click at [1235, 179] on button "Filters" at bounding box center [1209, 193] width 91 height 32
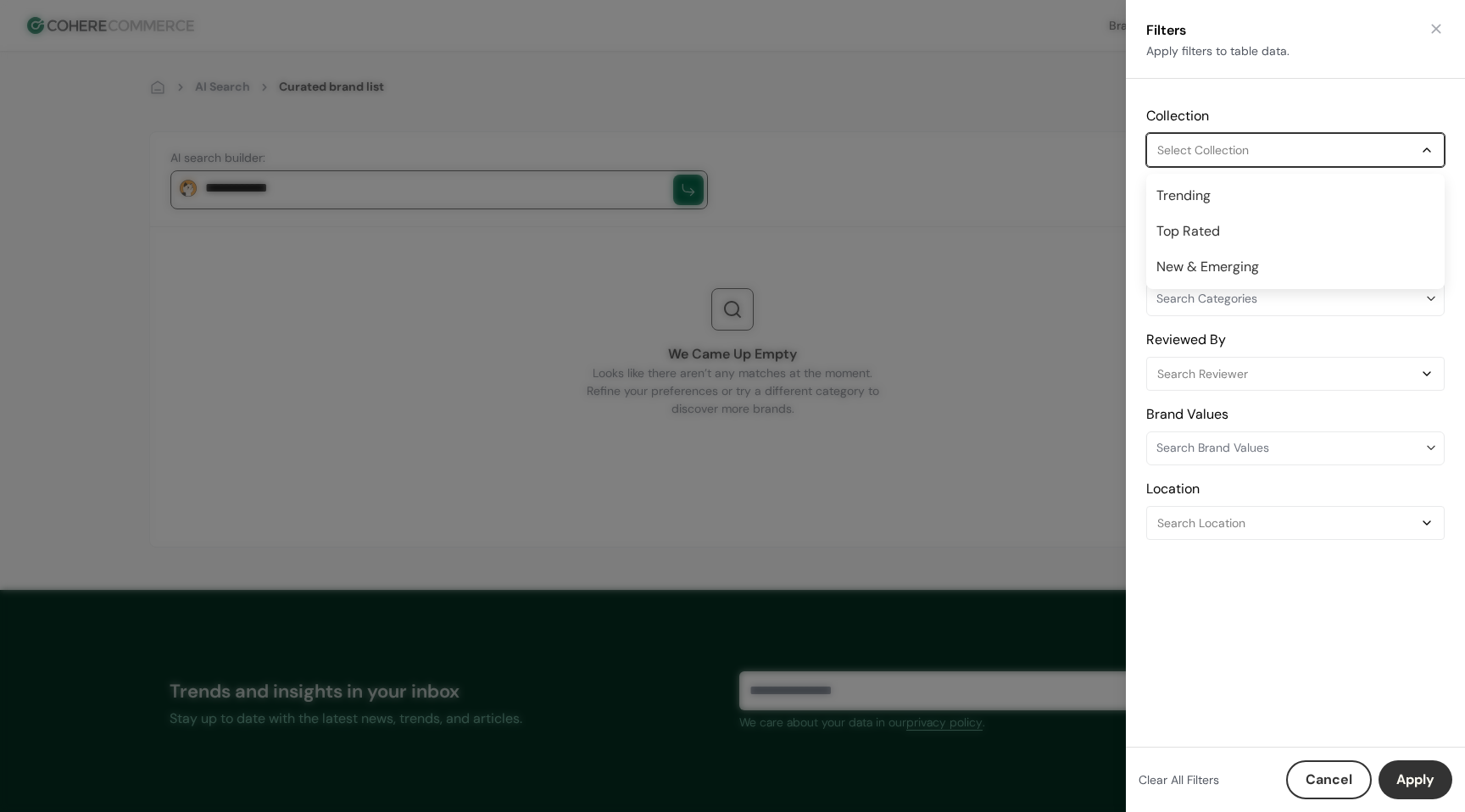
click at [1241, 157] on div "Select Collection" at bounding box center [1286, 150] width 259 height 21
click at [1241, 156] on div "Select Collection" at bounding box center [1286, 150] width 259 height 21
click at [1258, 440] on span "Search Brand Values" at bounding box center [1290, 448] width 268 height 18
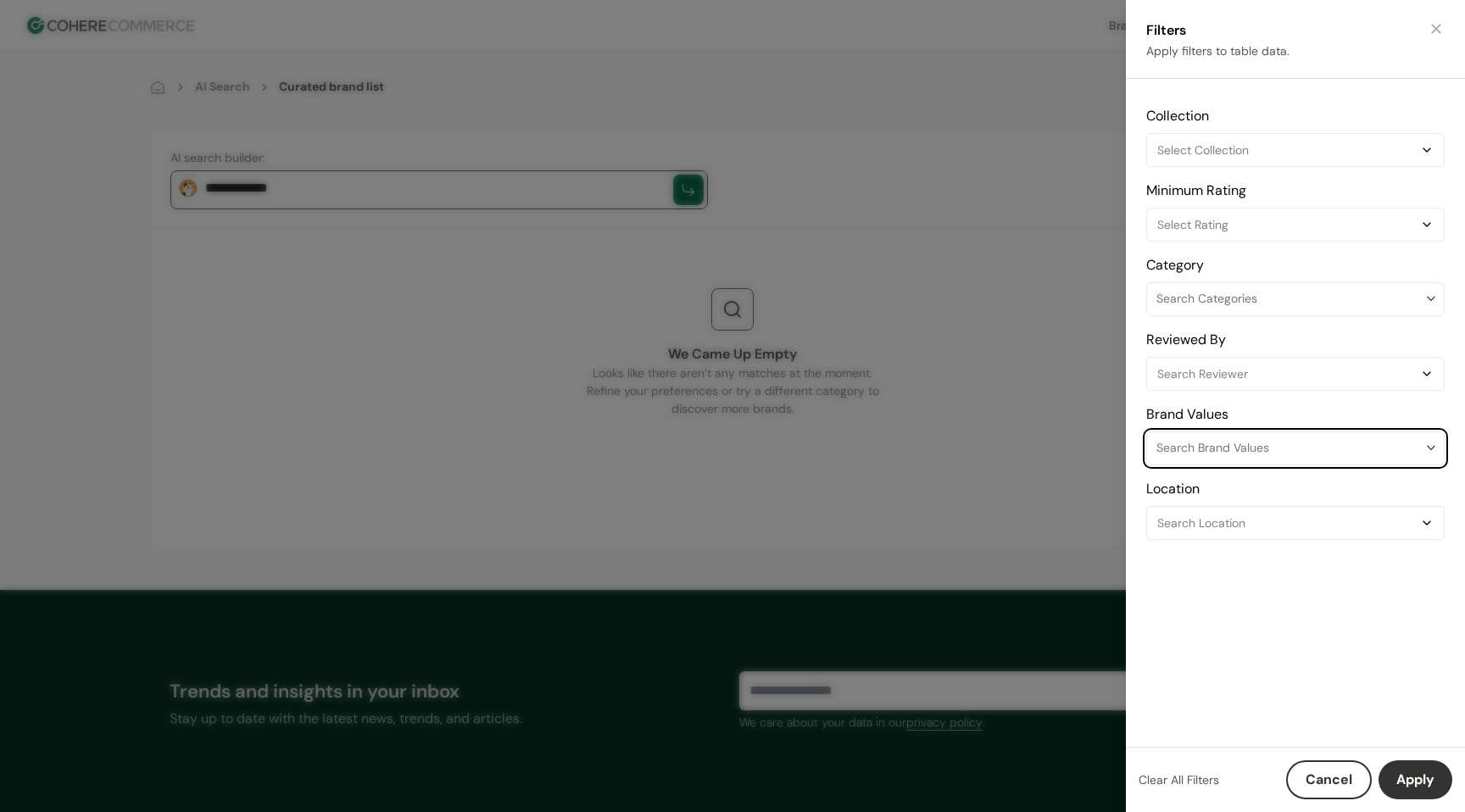
click at [1258, 440] on span "Search Brand Values" at bounding box center [1290, 448] width 268 height 18
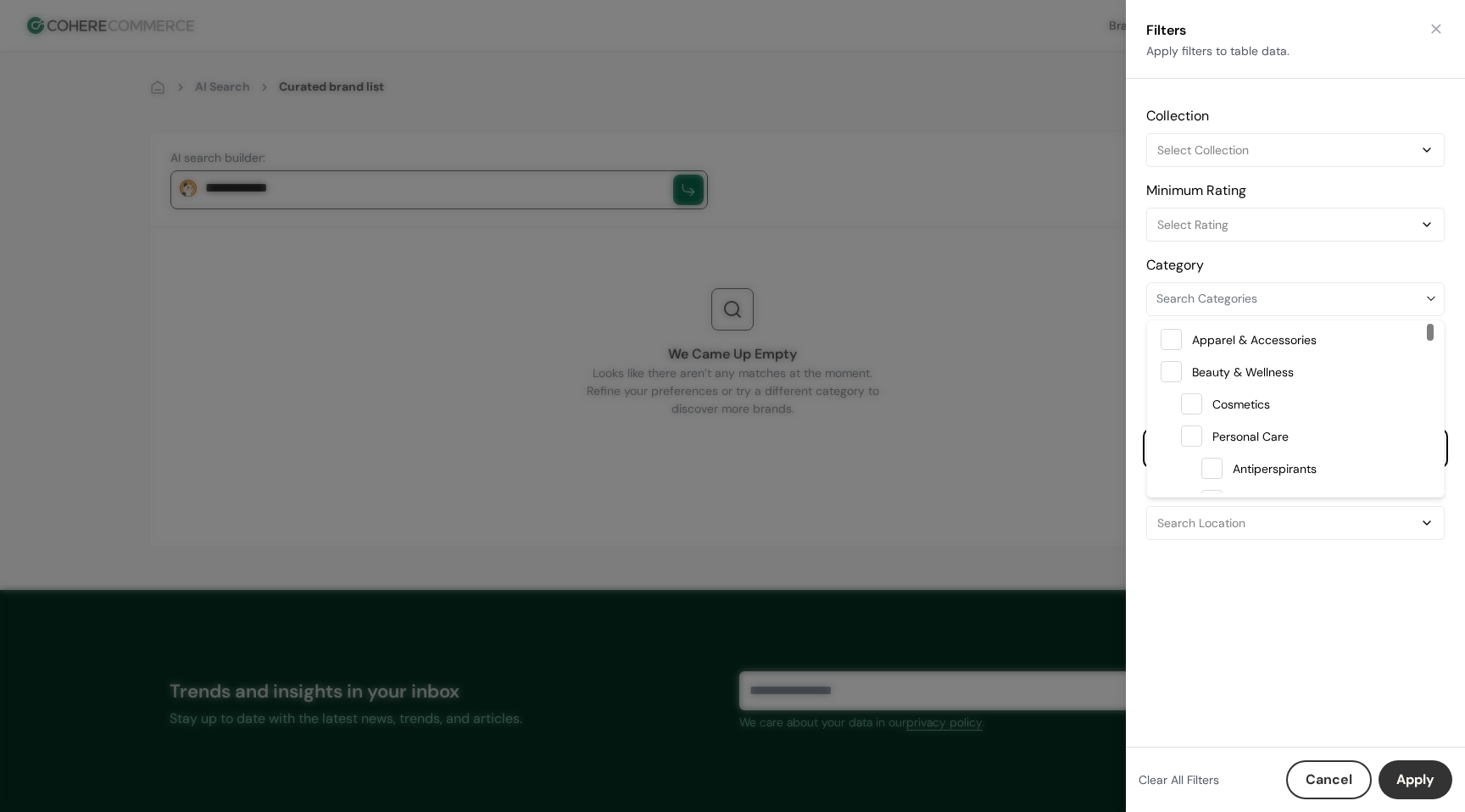
click at [1206, 290] on span "Search Categories" at bounding box center [1290, 299] width 268 height 18
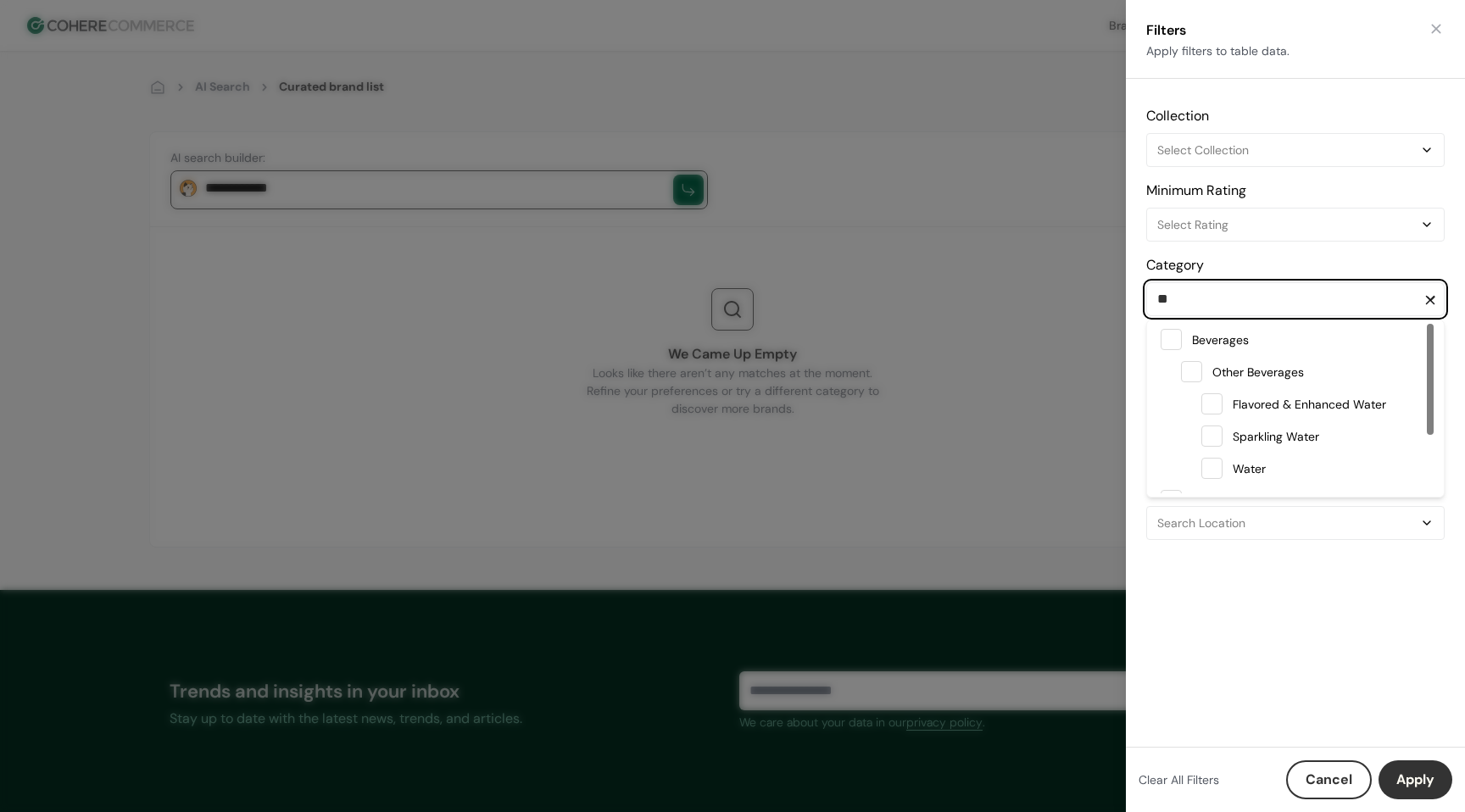
type input "*"
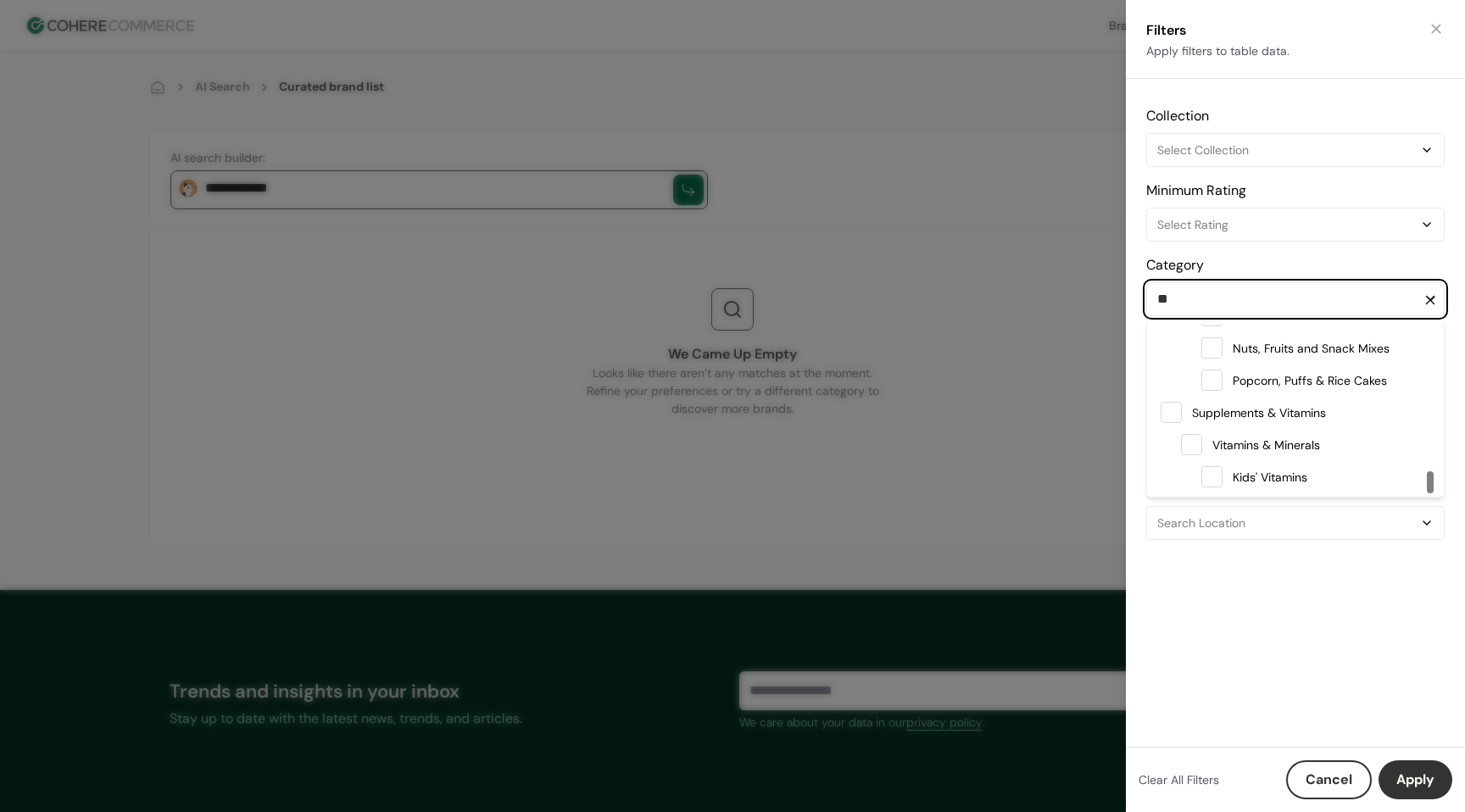
scroll to position [88, 0]
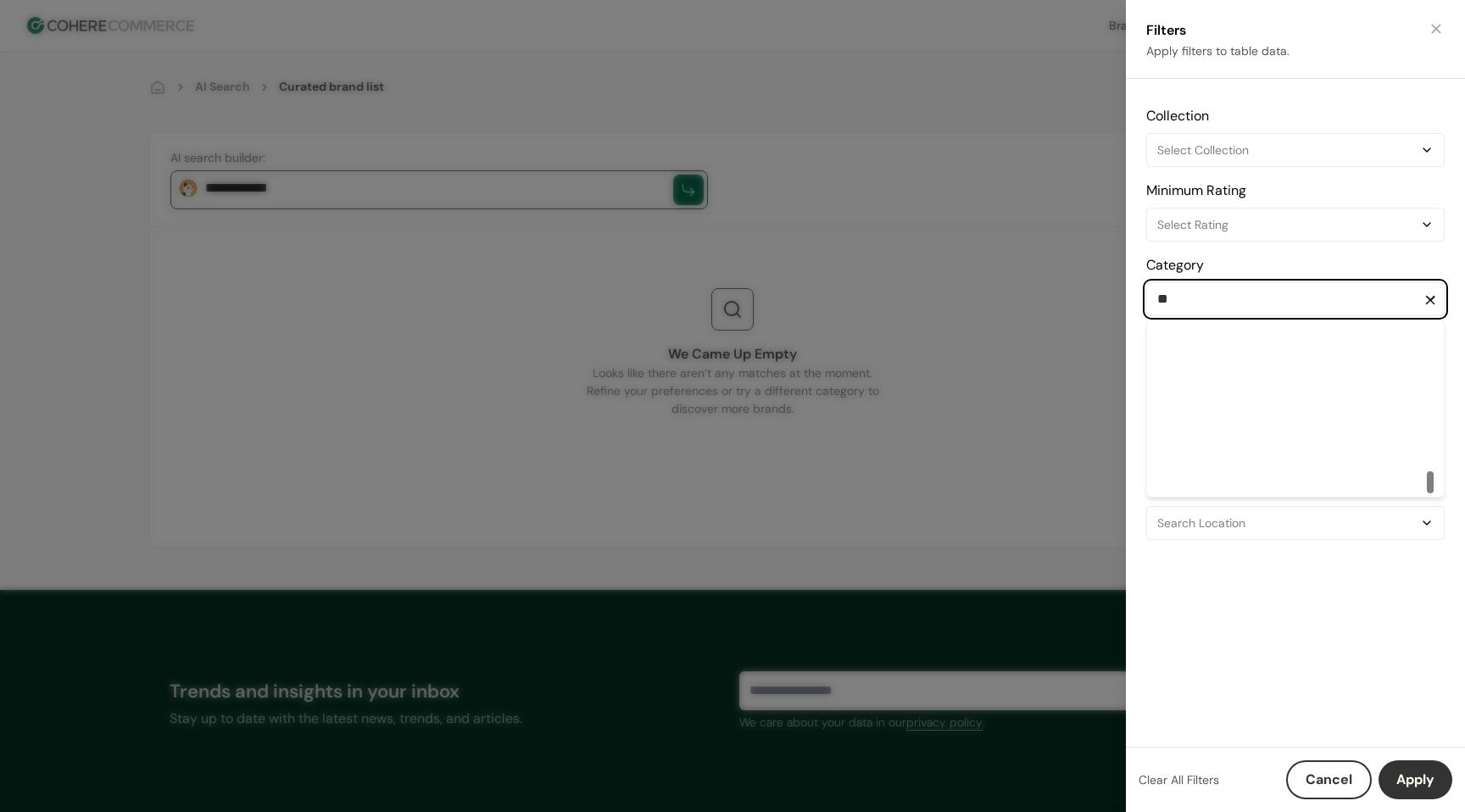
type input "***"
click at [1343, 376] on span "Kitchen & Dining" at bounding box center [1319, 372] width 222 height 25
click at [1427, 775] on button "Apply" at bounding box center [1415, 780] width 74 height 39
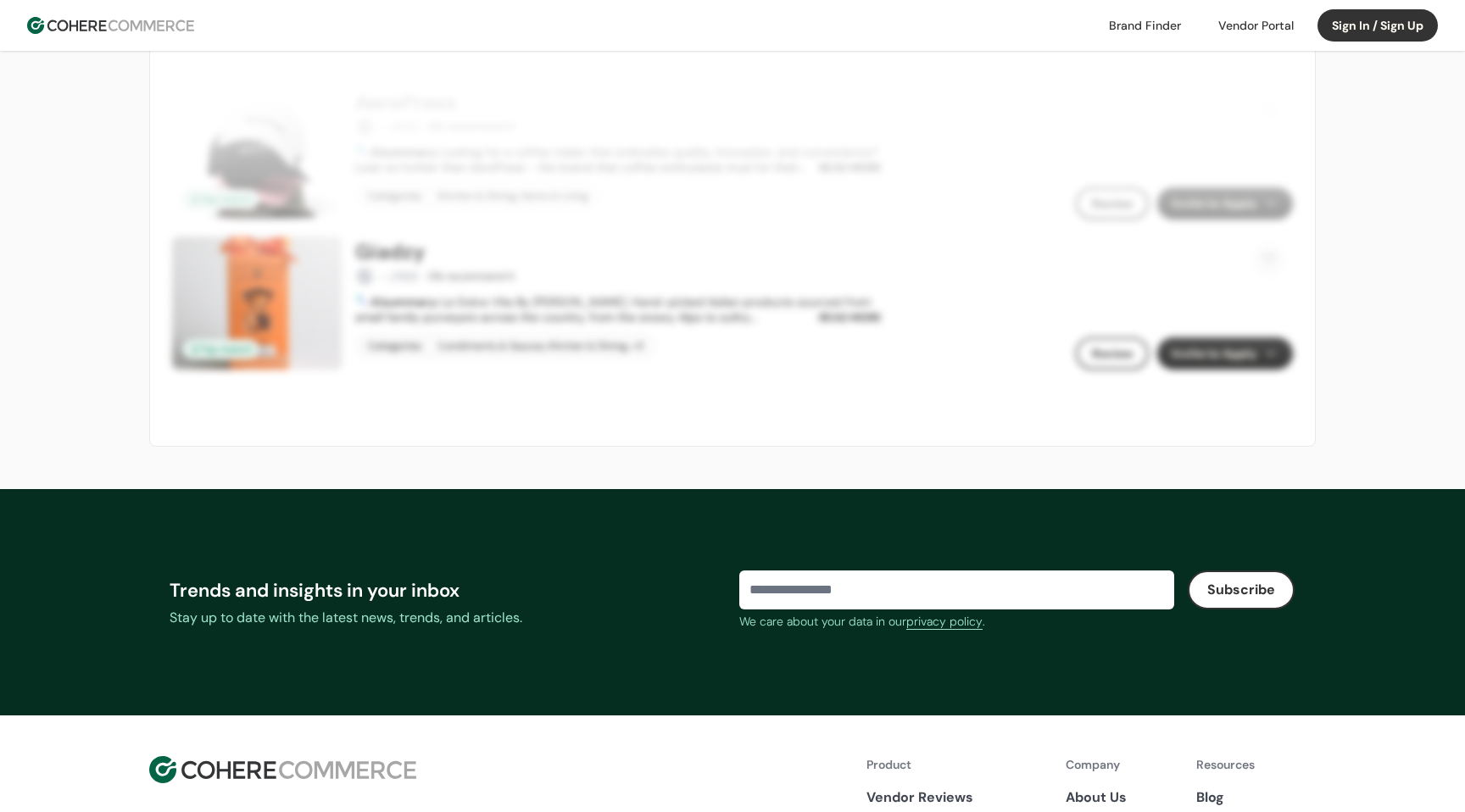
scroll to position [1718, 0]
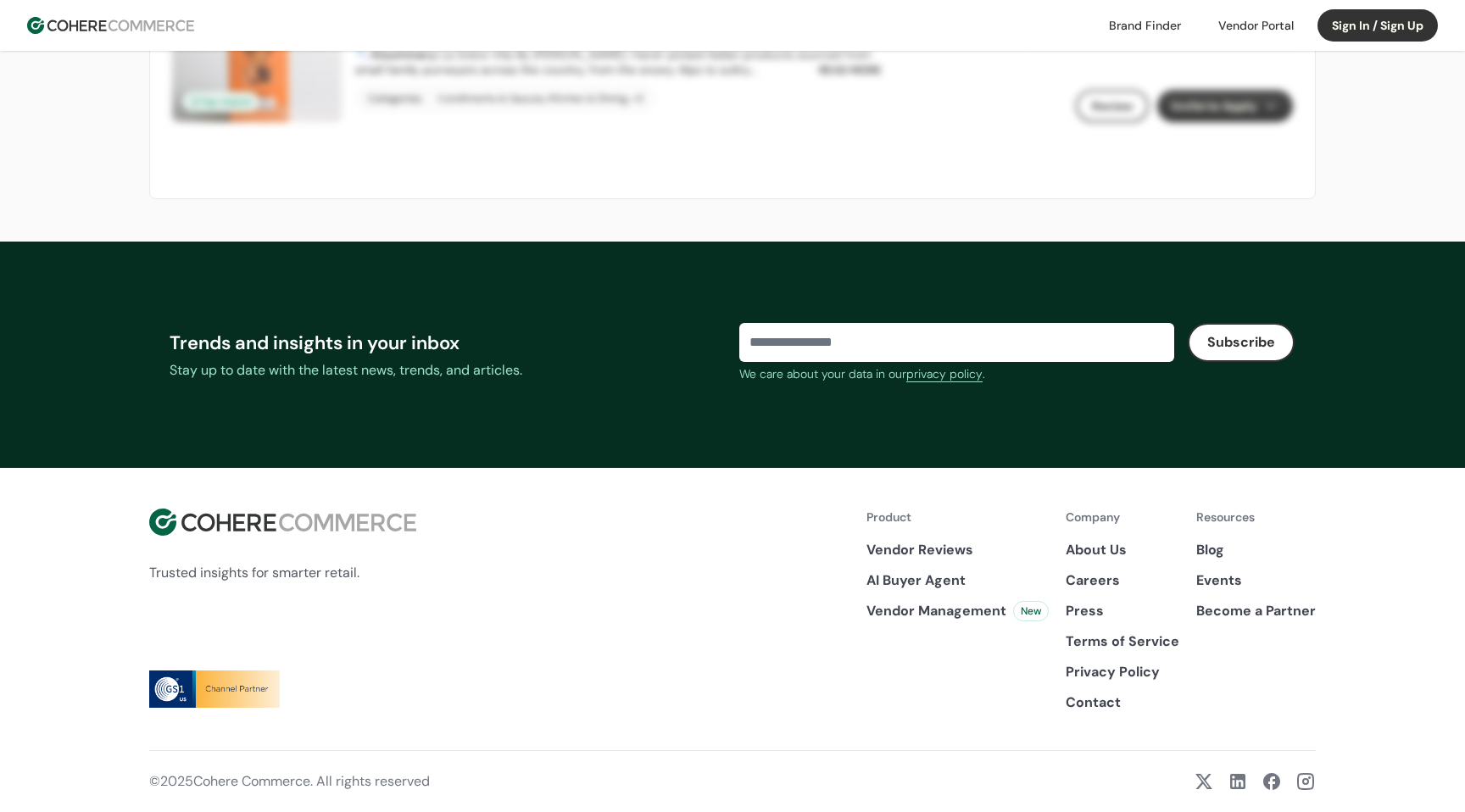
click at [1231, 608] on link "Become a Partner" at bounding box center [1256, 611] width 120 height 21
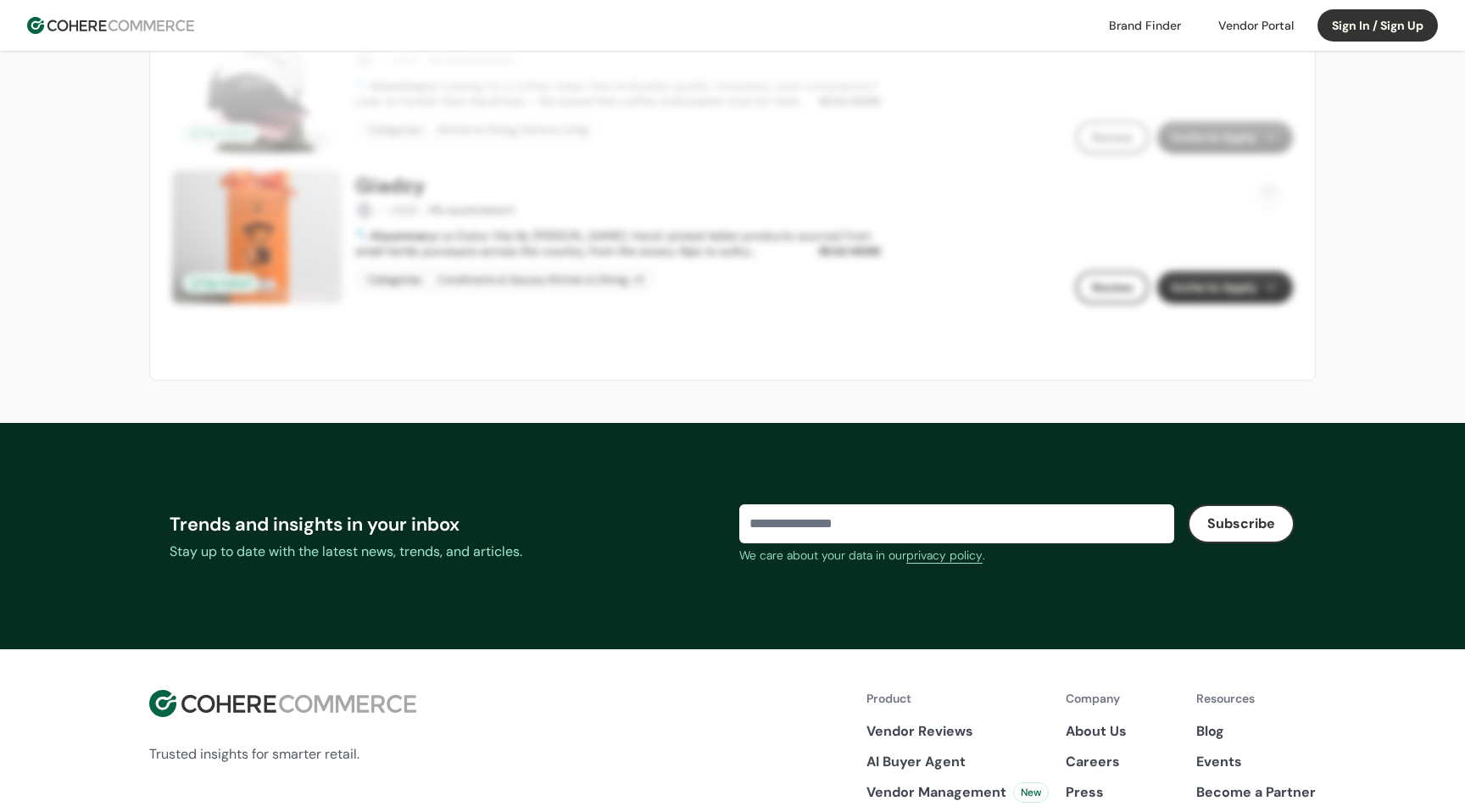
scroll to position [1718, 0]
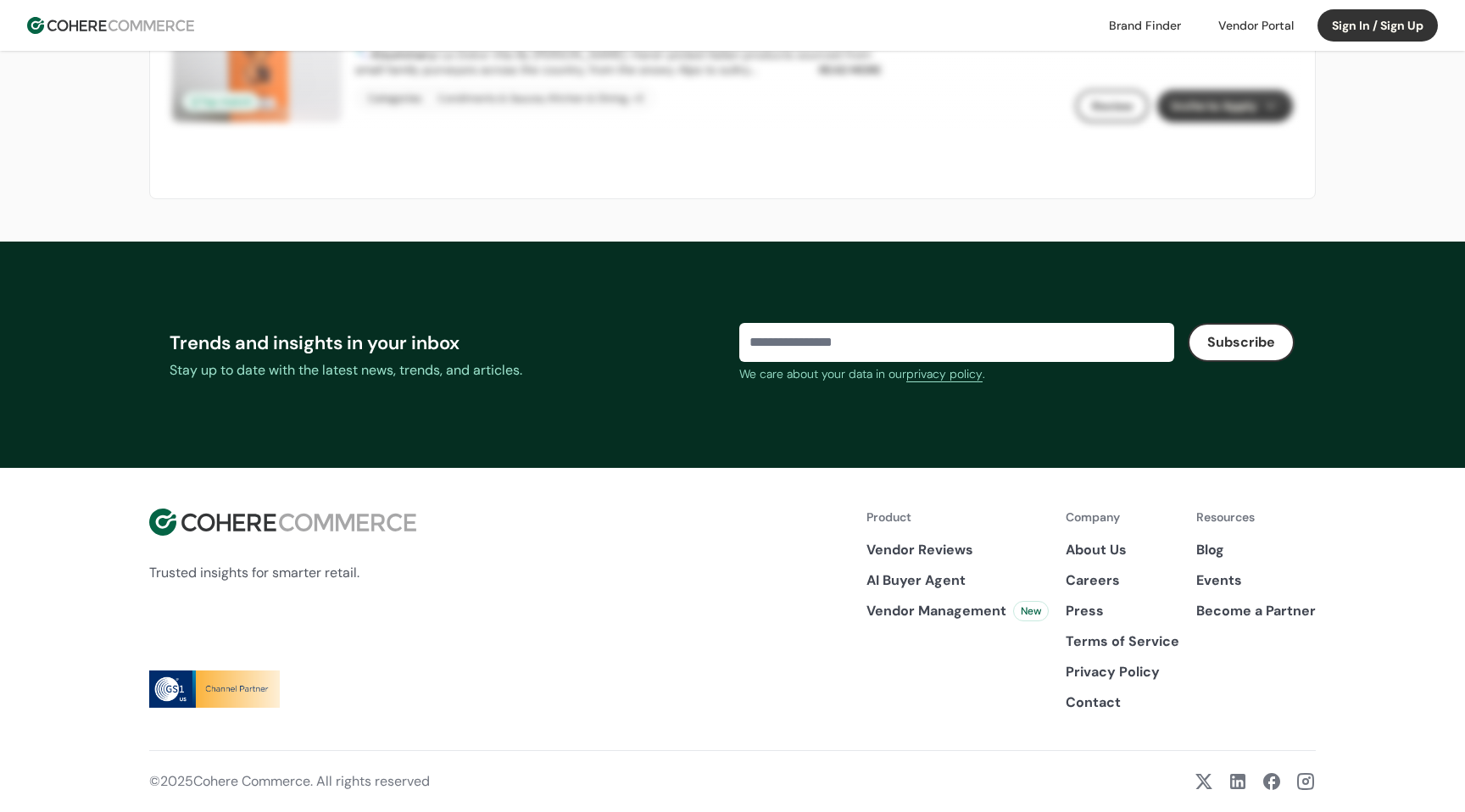
click at [1093, 557] on link "About Us" at bounding box center [1122, 550] width 113 height 21
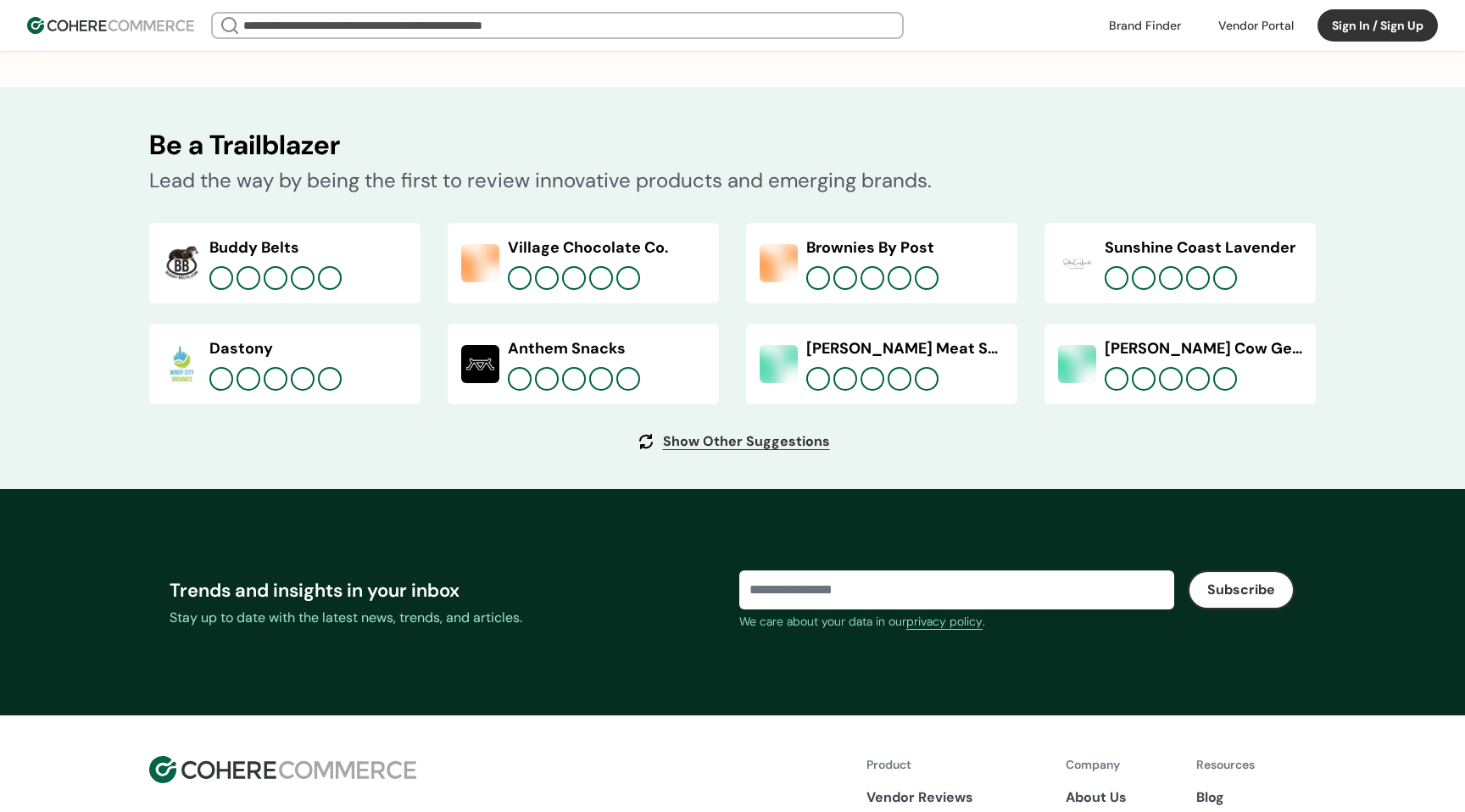
scroll to position [6318, 0]
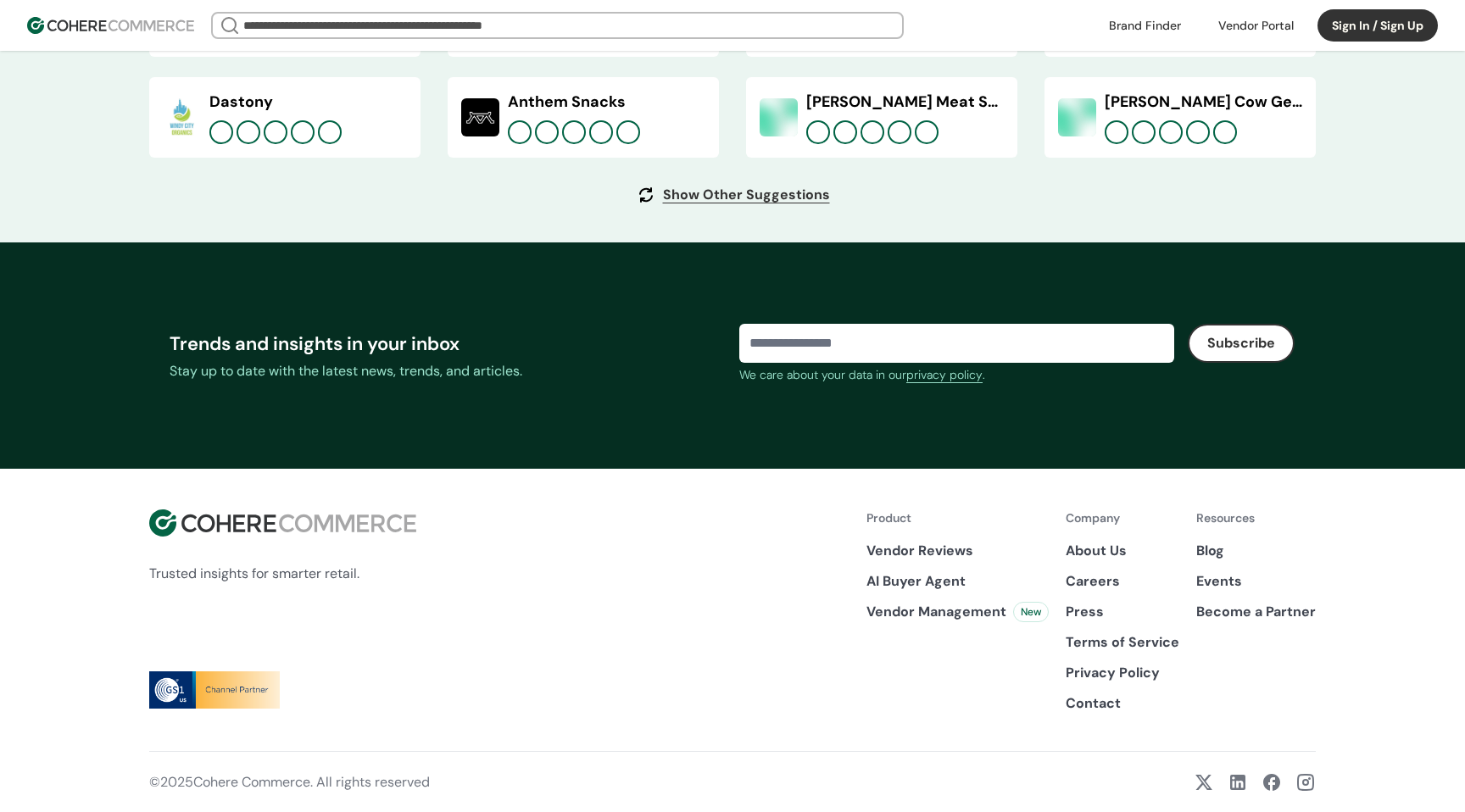
click at [241, 691] on img at bounding box center [214, 691] width 130 height 38
click at [158, 699] on img at bounding box center [214, 691] width 130 height 38
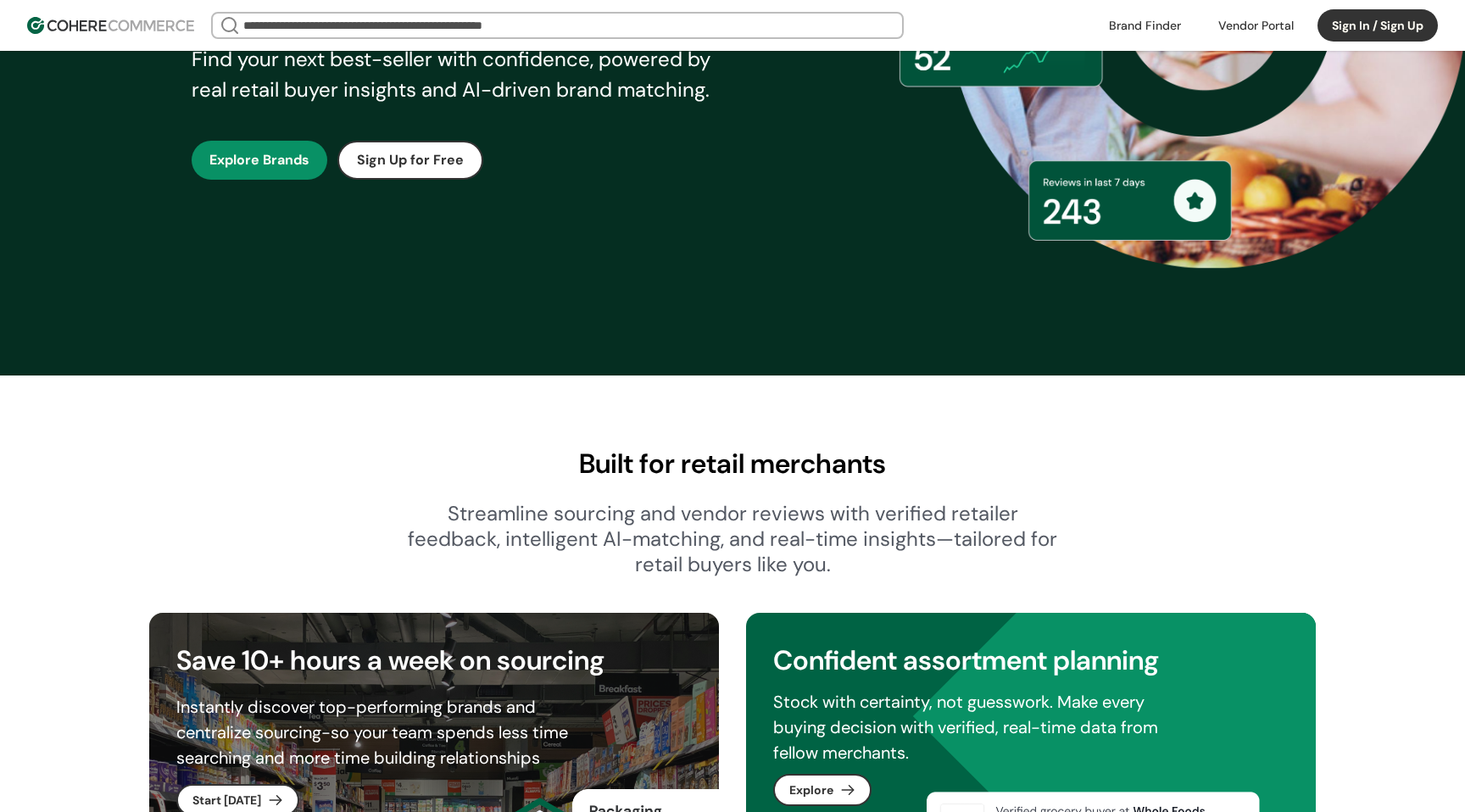
scroll to position [0, 0]
